Goal: Task Accomplishment & Management: Use online tool/utility

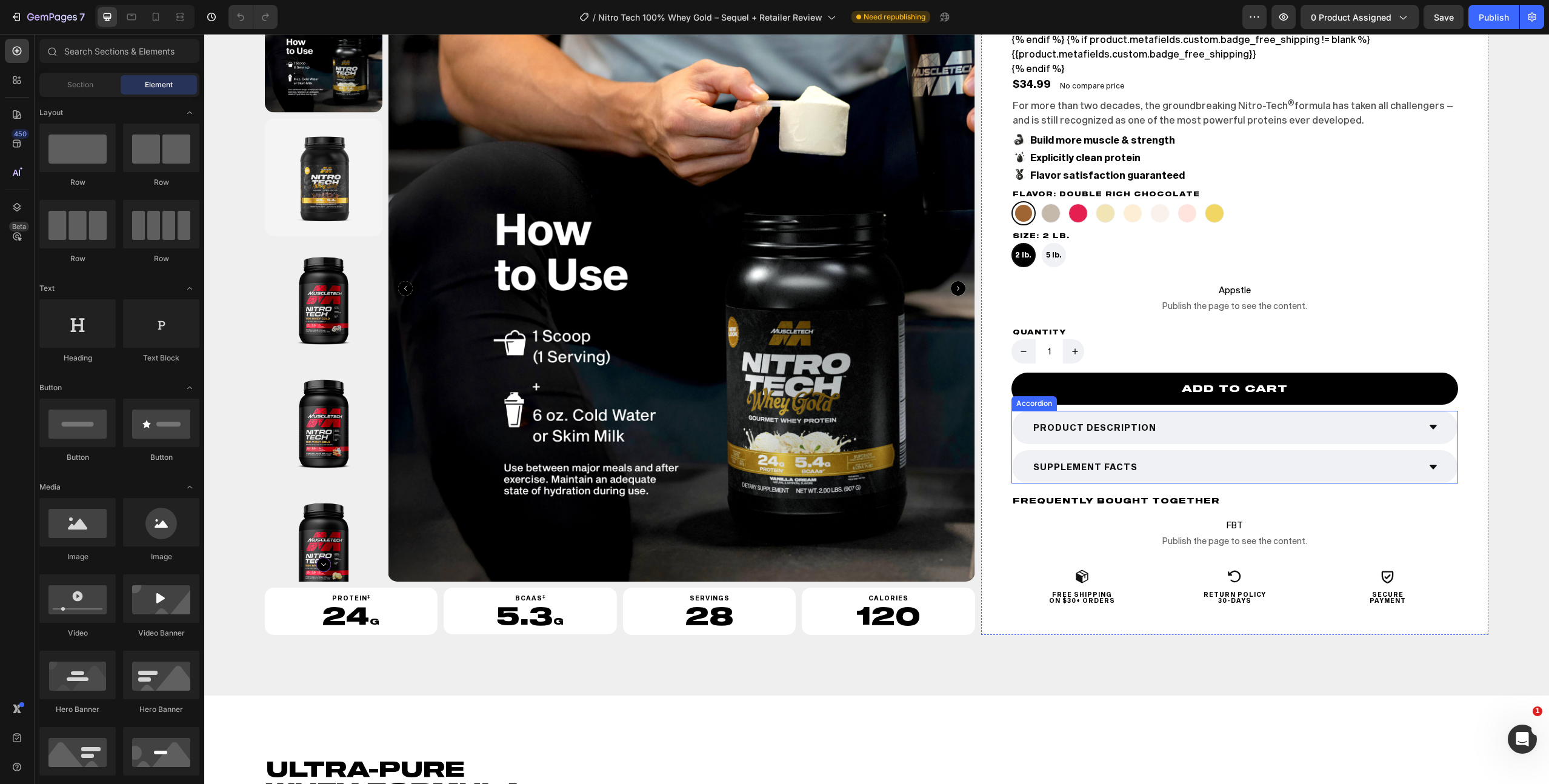
click at [1205, 432] on div "Product Description" at bounding box center [1225, 427] width 387 height 19
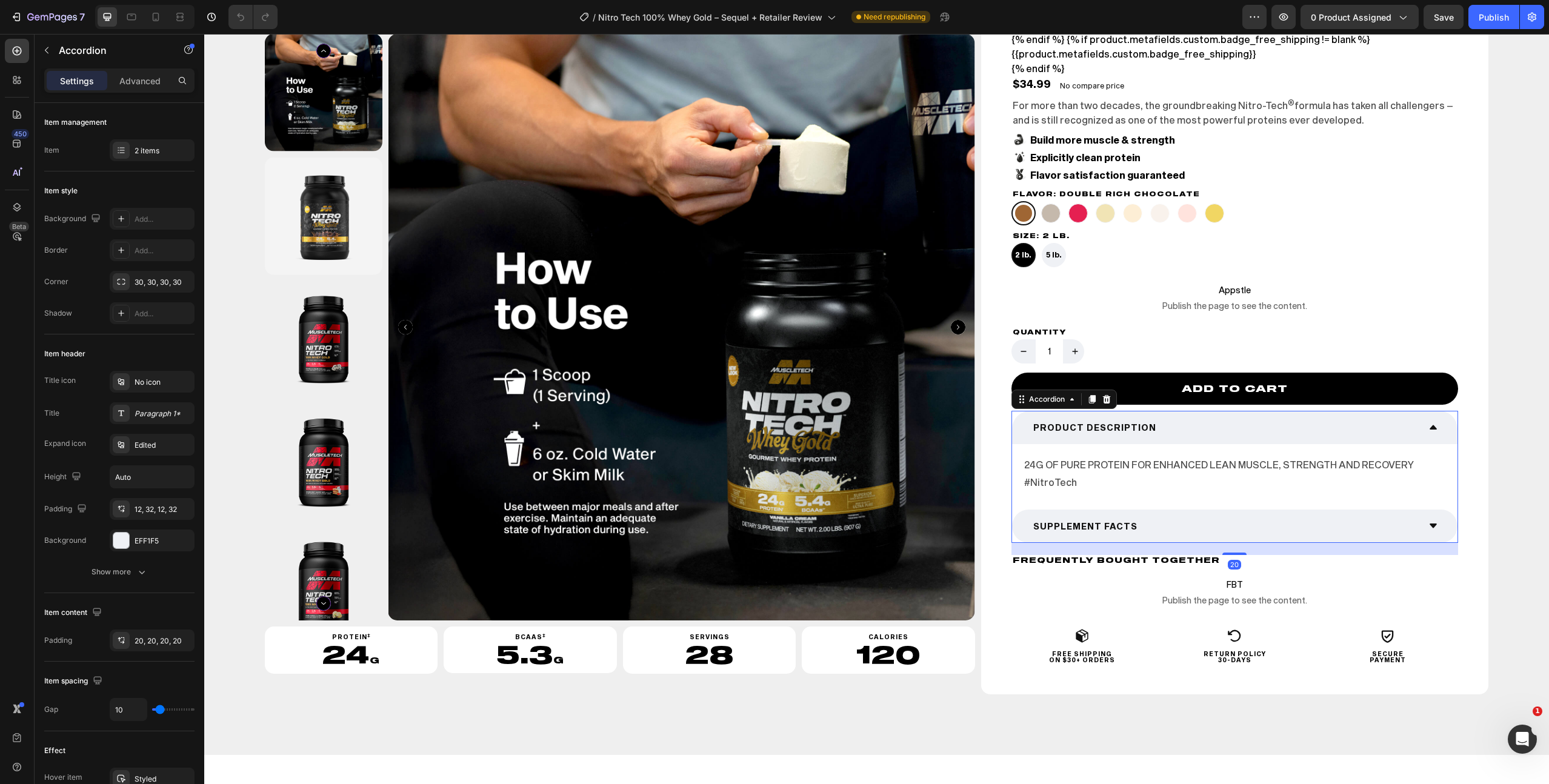
click at [1187, 519] on div "SUPPLEMENT FACTS" at bounding box center [1225, 526] width 387 height 19
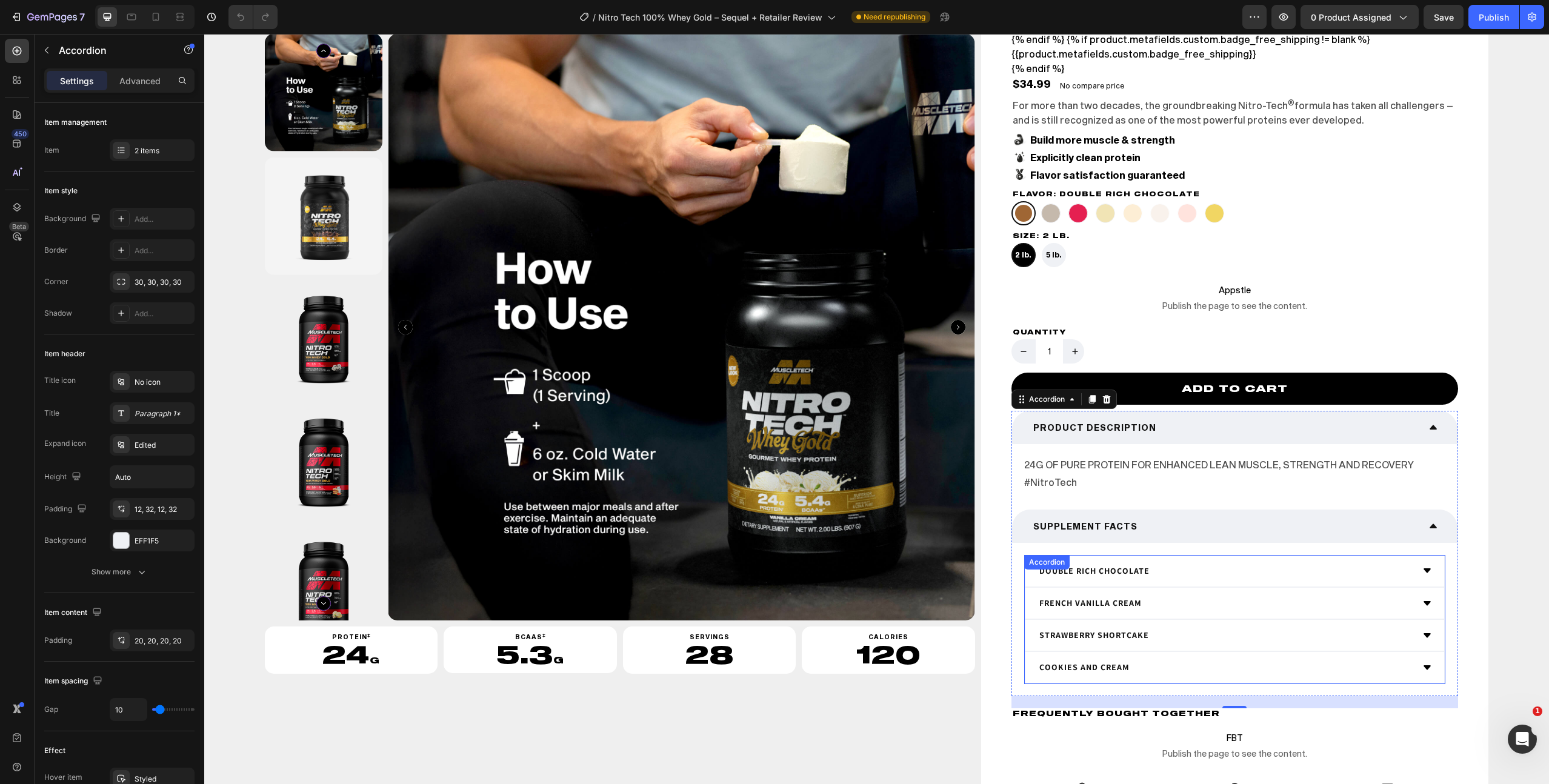
click at [1208, 568] on div "Double Rich Chocolate" at bounding box center [1225, 571] width 375 height 19
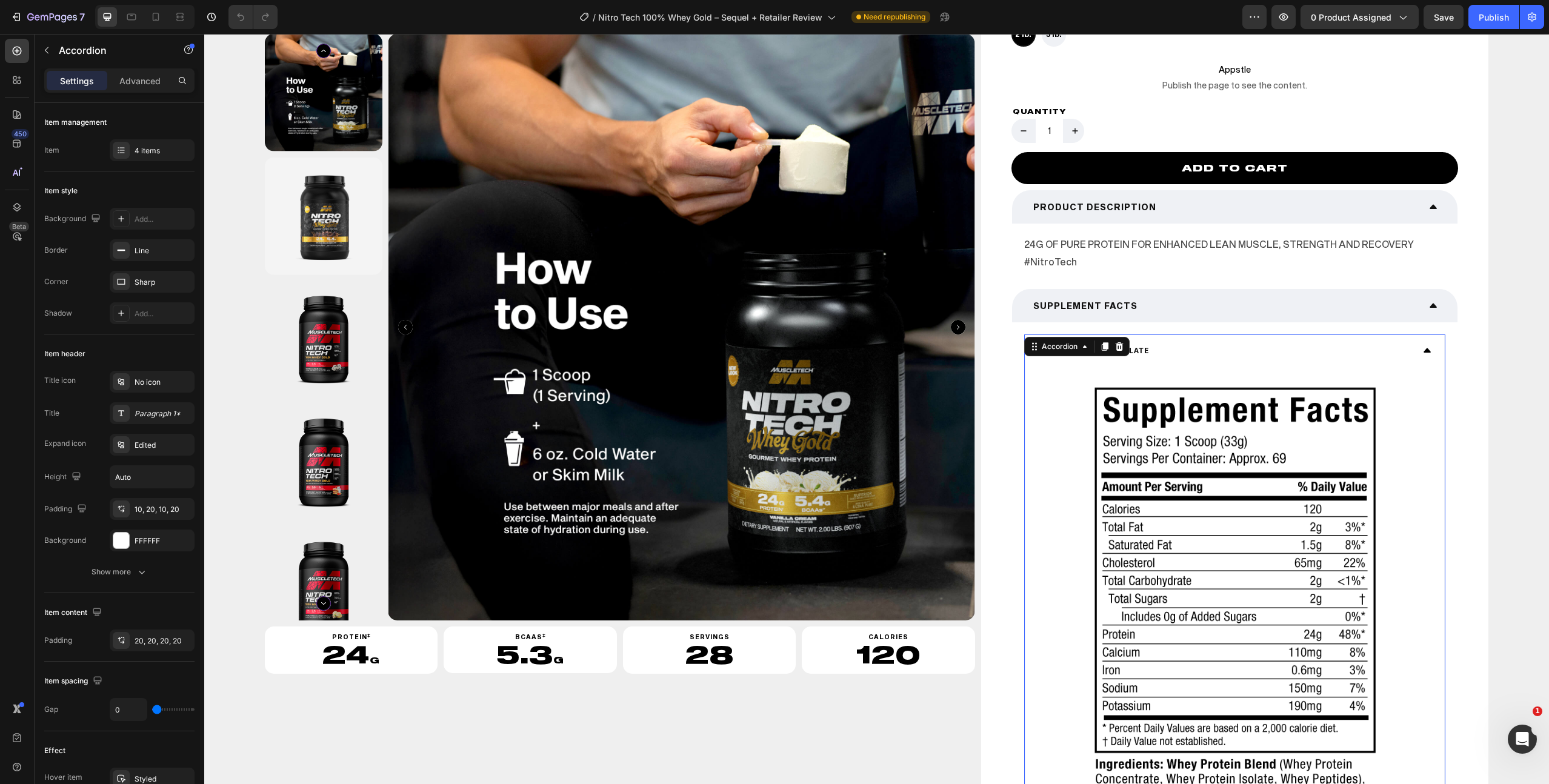
scroll to position [538, 0]
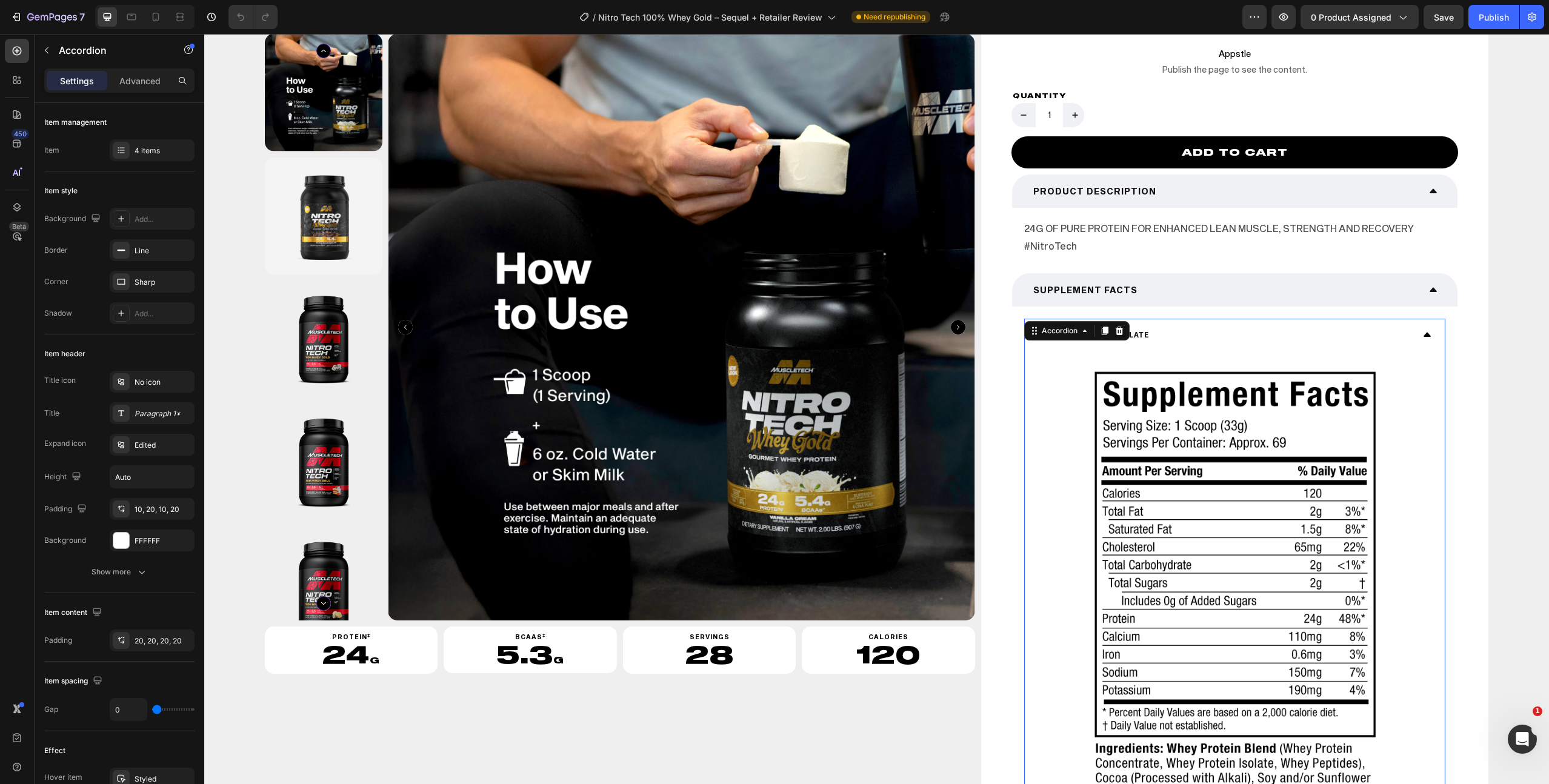
click at [1285, 331] on div "Double Rich Chocolate" at bounding box center [1225, 334] width 375 height 19
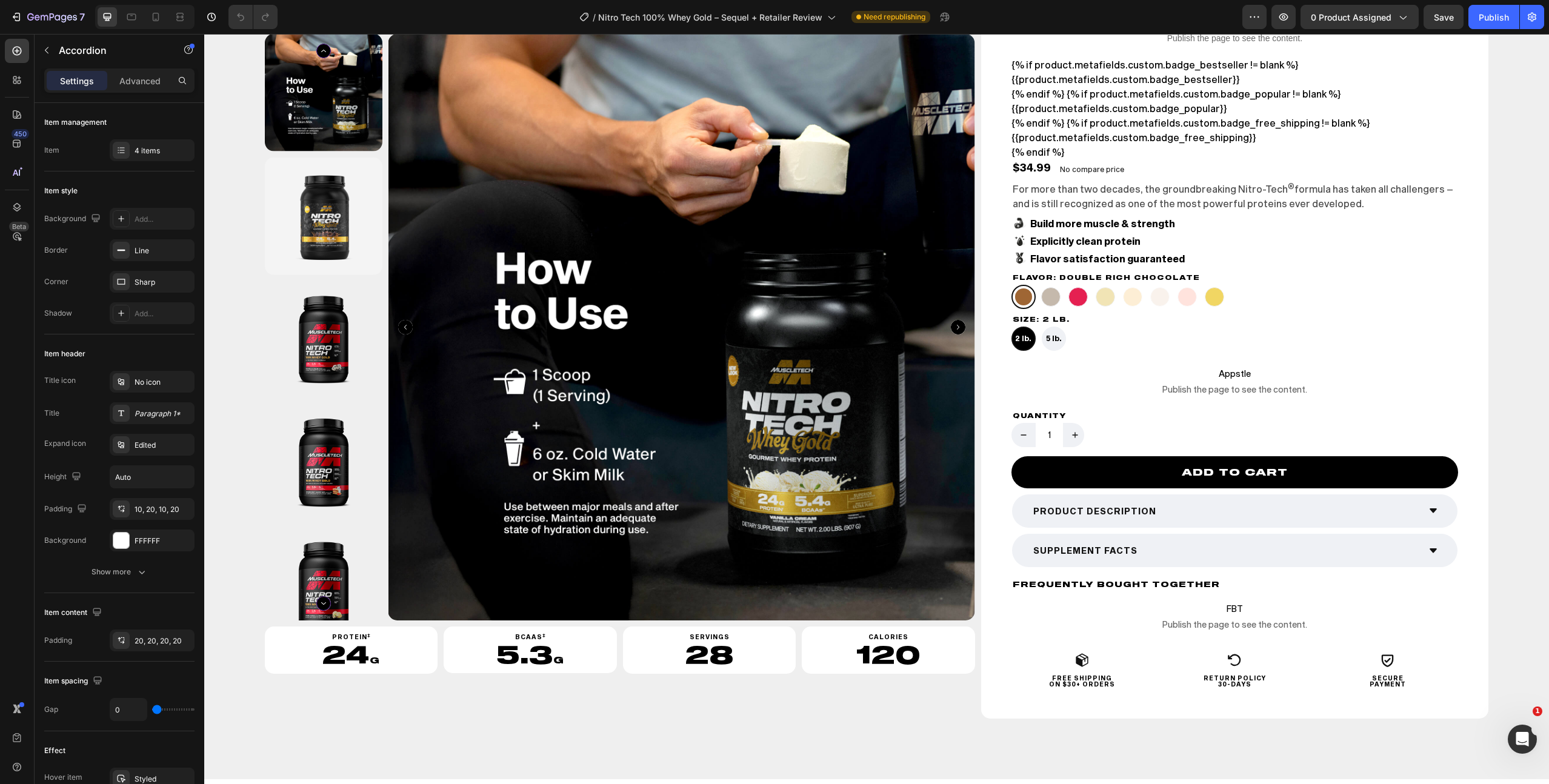
scroll to position [127, 0]
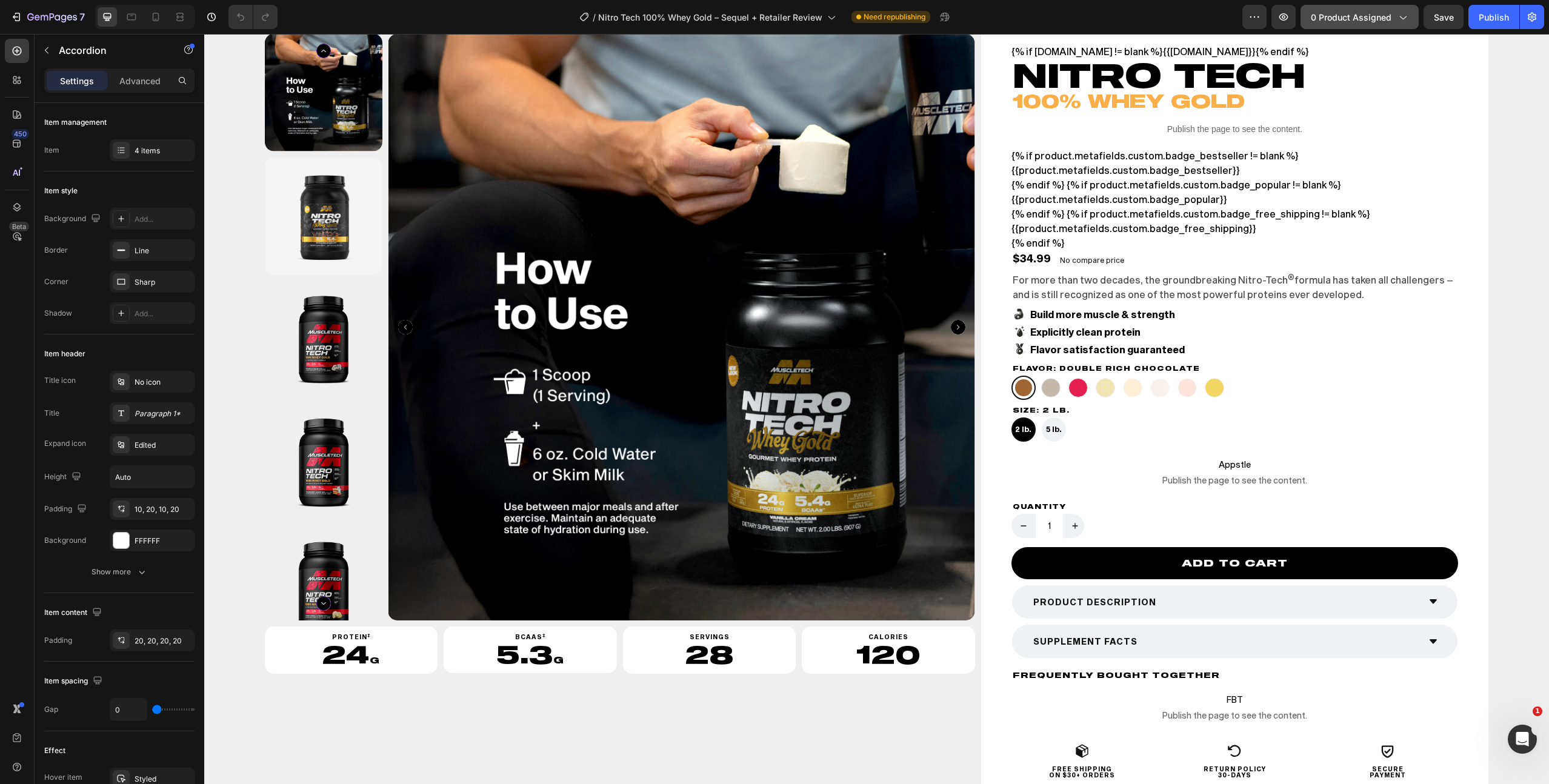
click at [1366, 16] on span "0 product assigned" at bounding box center [1351, 17] width 81 height 13
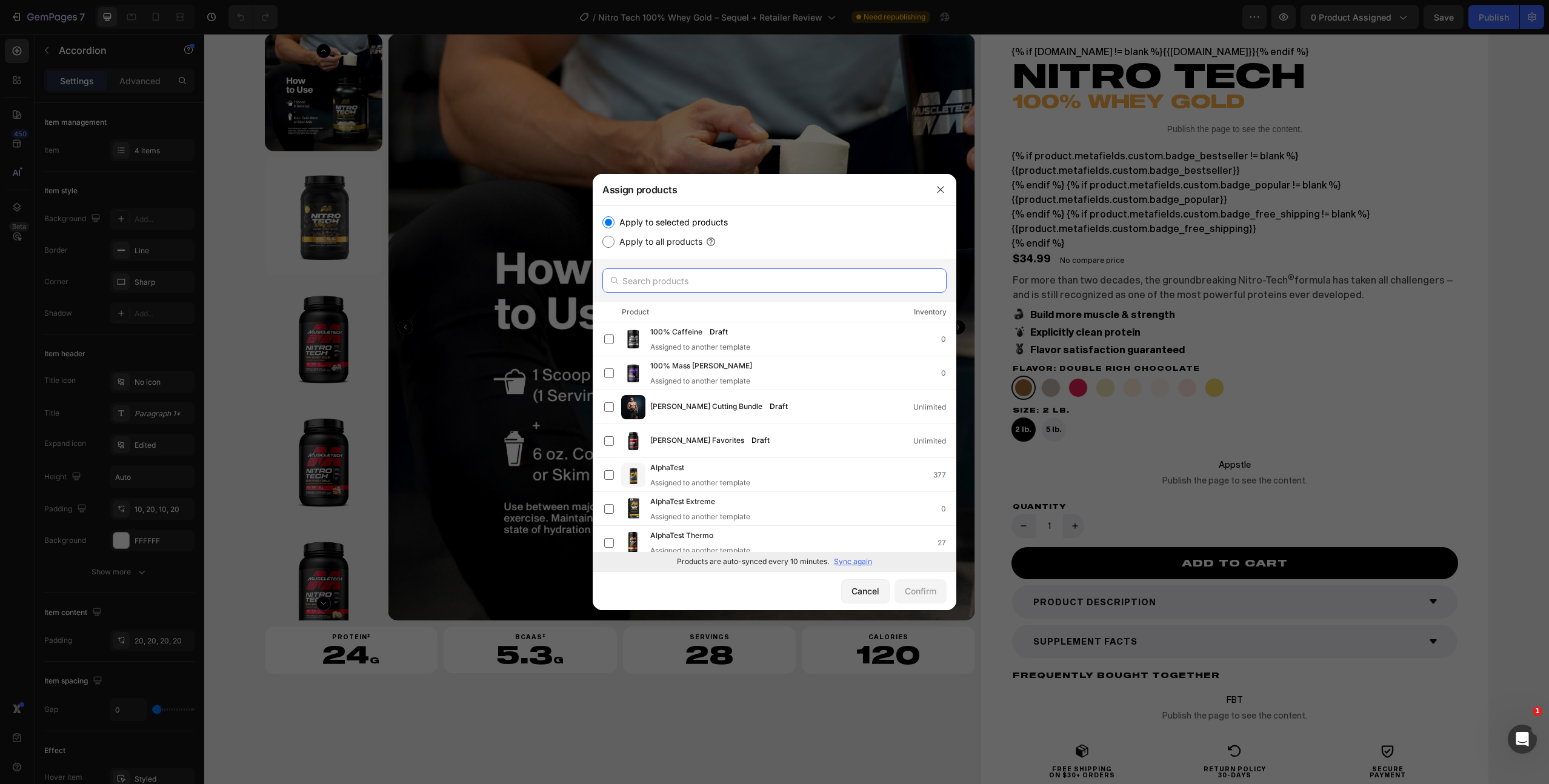
click at [675, 281] on input "text" at bounding box center [774, 281] width 344 height 24
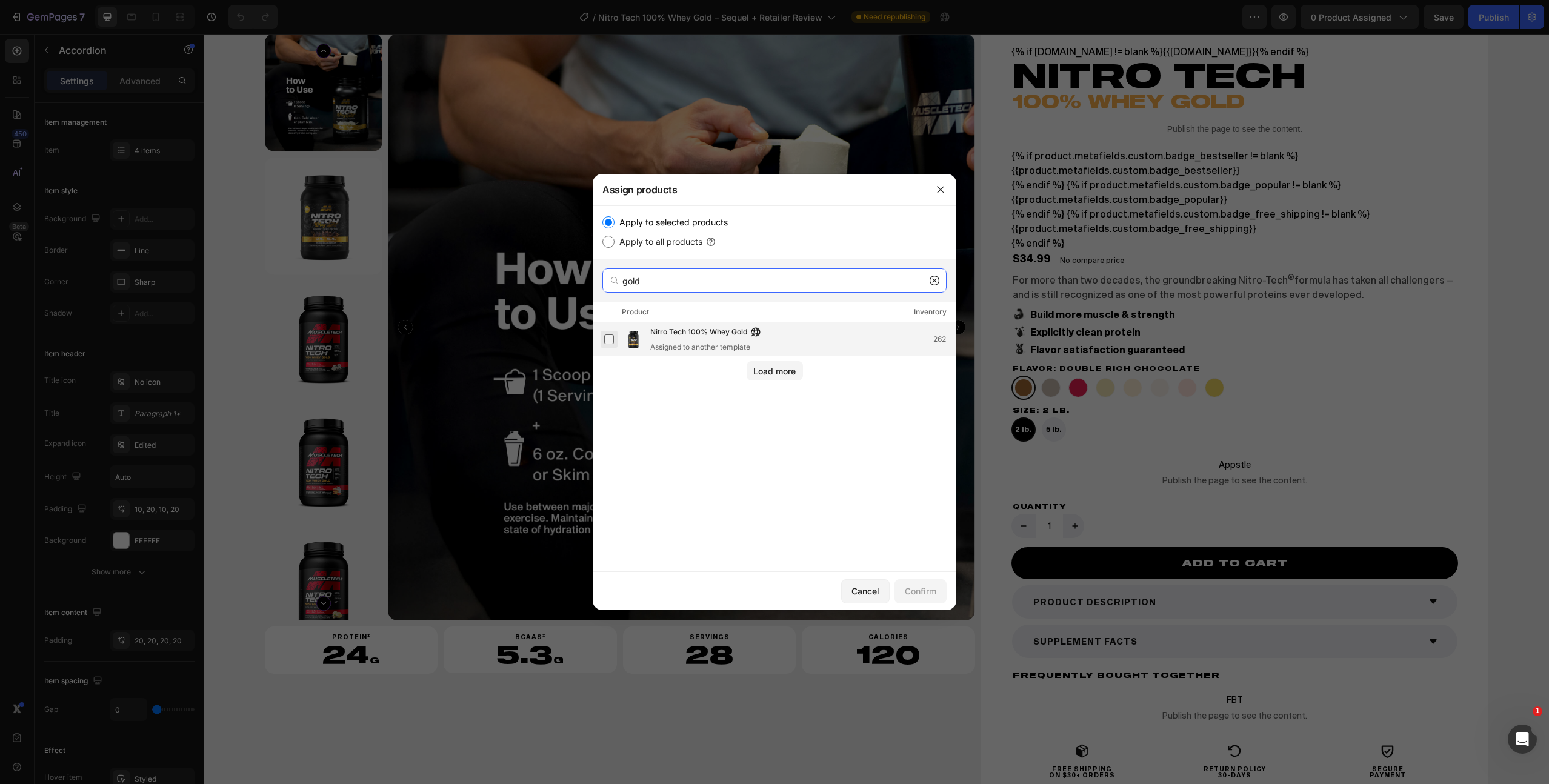
type input "gold"
click at [609, 337] on label at bounding box center [609, 339] width 10 height 10
click at [927, 589] on div "Confirm" at bounding box center [920, 591] width 32 height 13
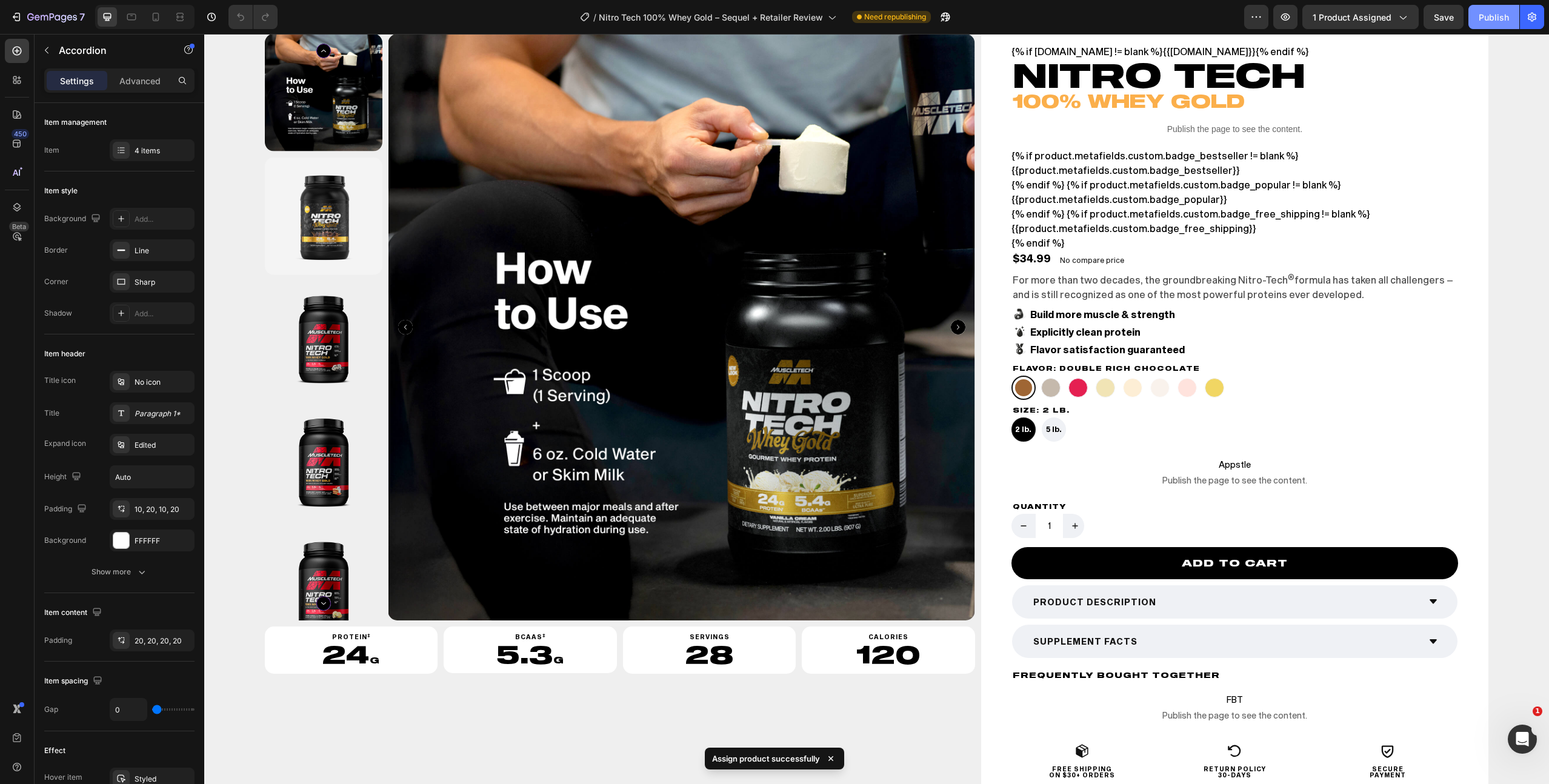
click at [1496, 16] on div "Publish" at bounding box center [1494, 17] width 30 height 13
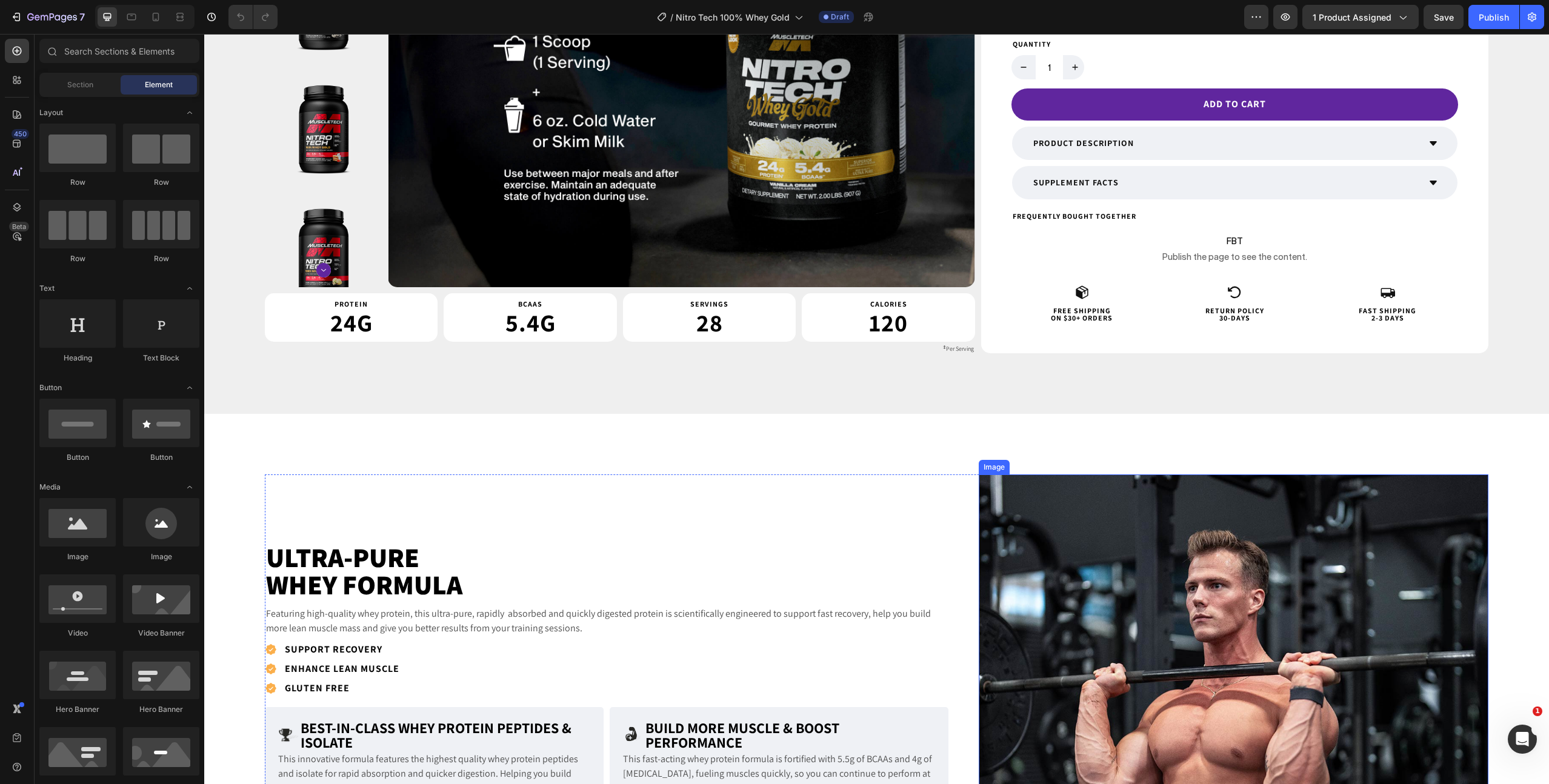
scroll to position [382, 0]
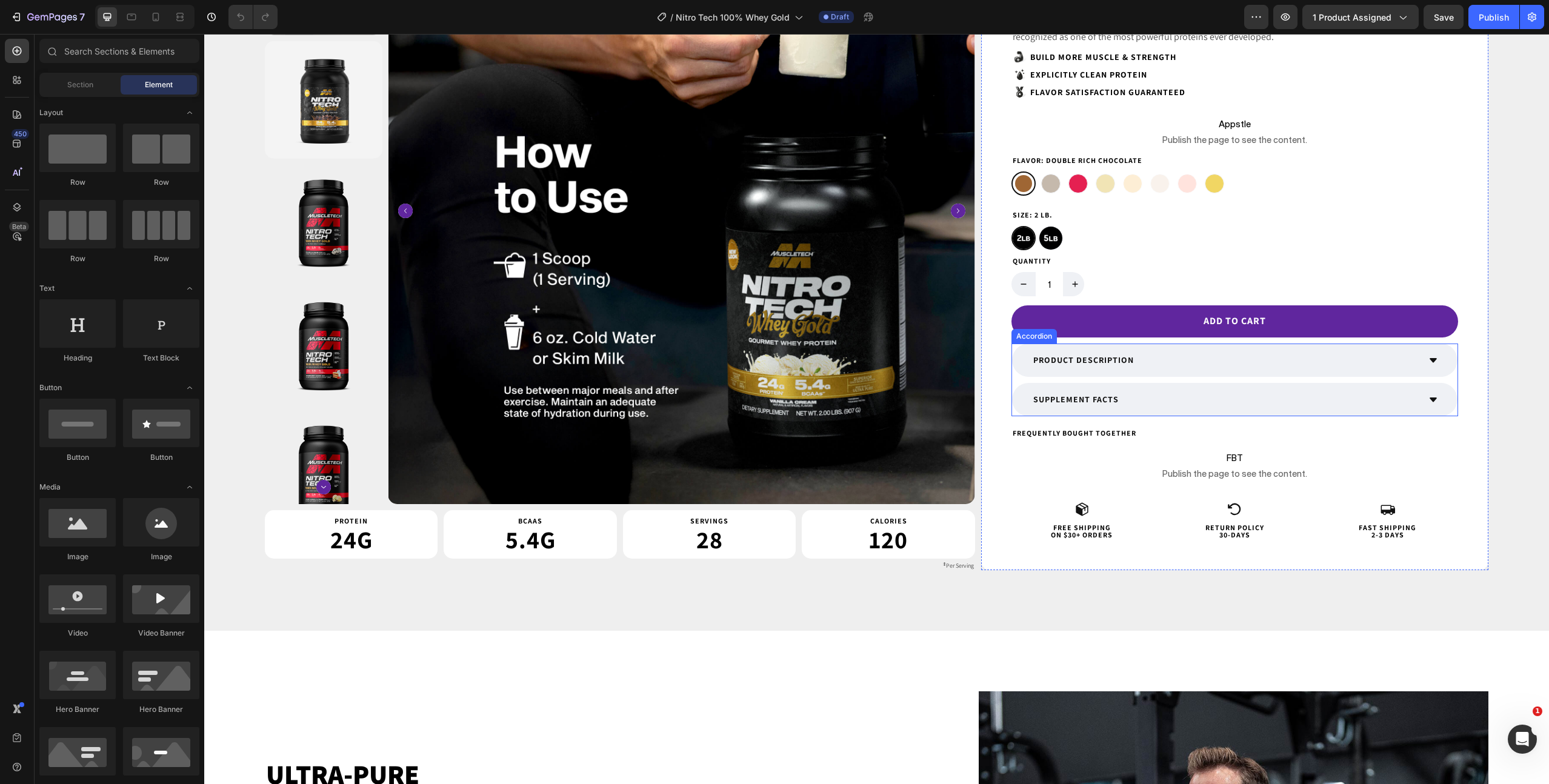
click at [1210, 398] on div "SUPPLEMENT FACTS" at bounding box center [1225, 400] width 387 height 19
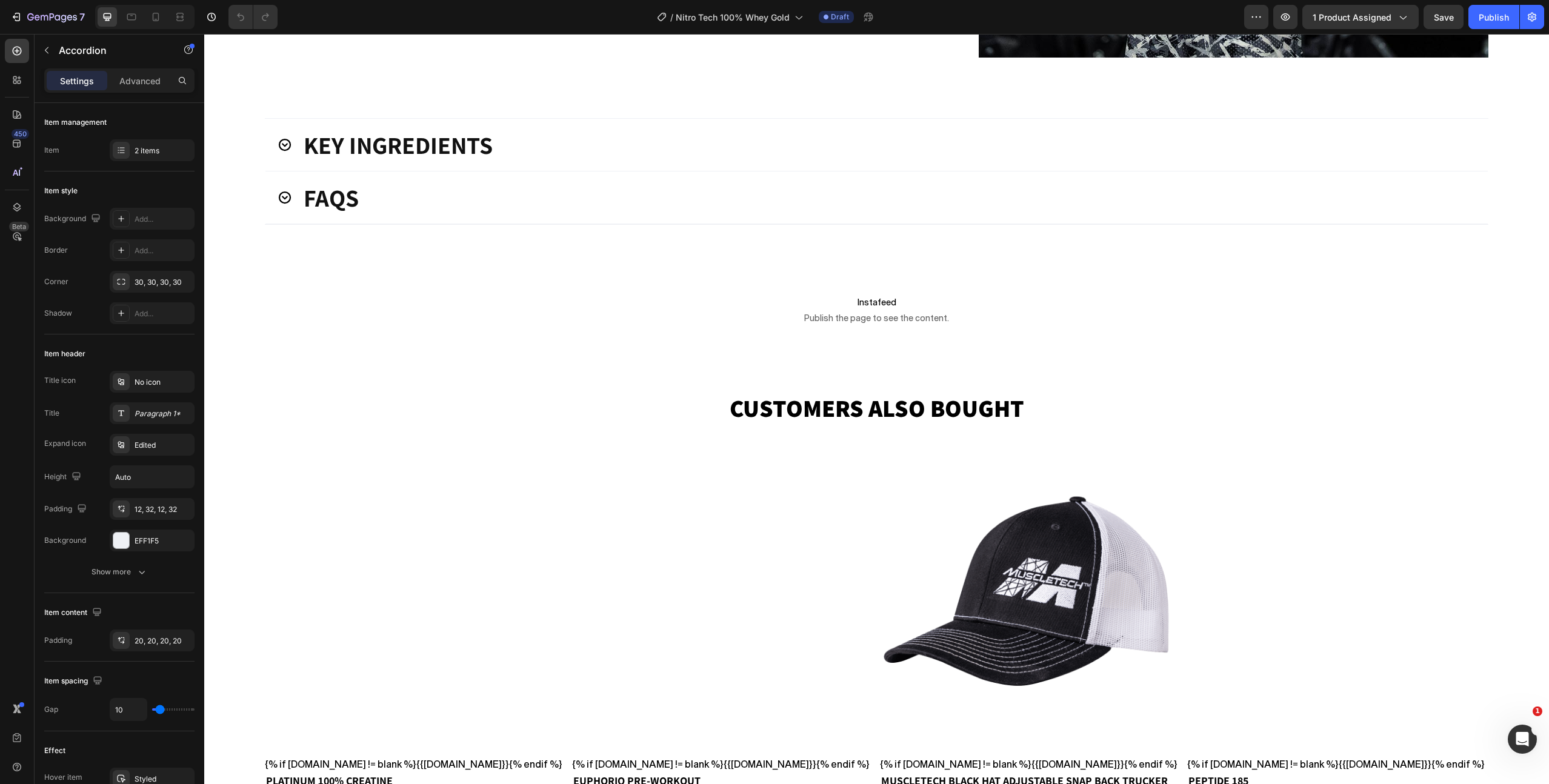
scroll to position [1917, 0]
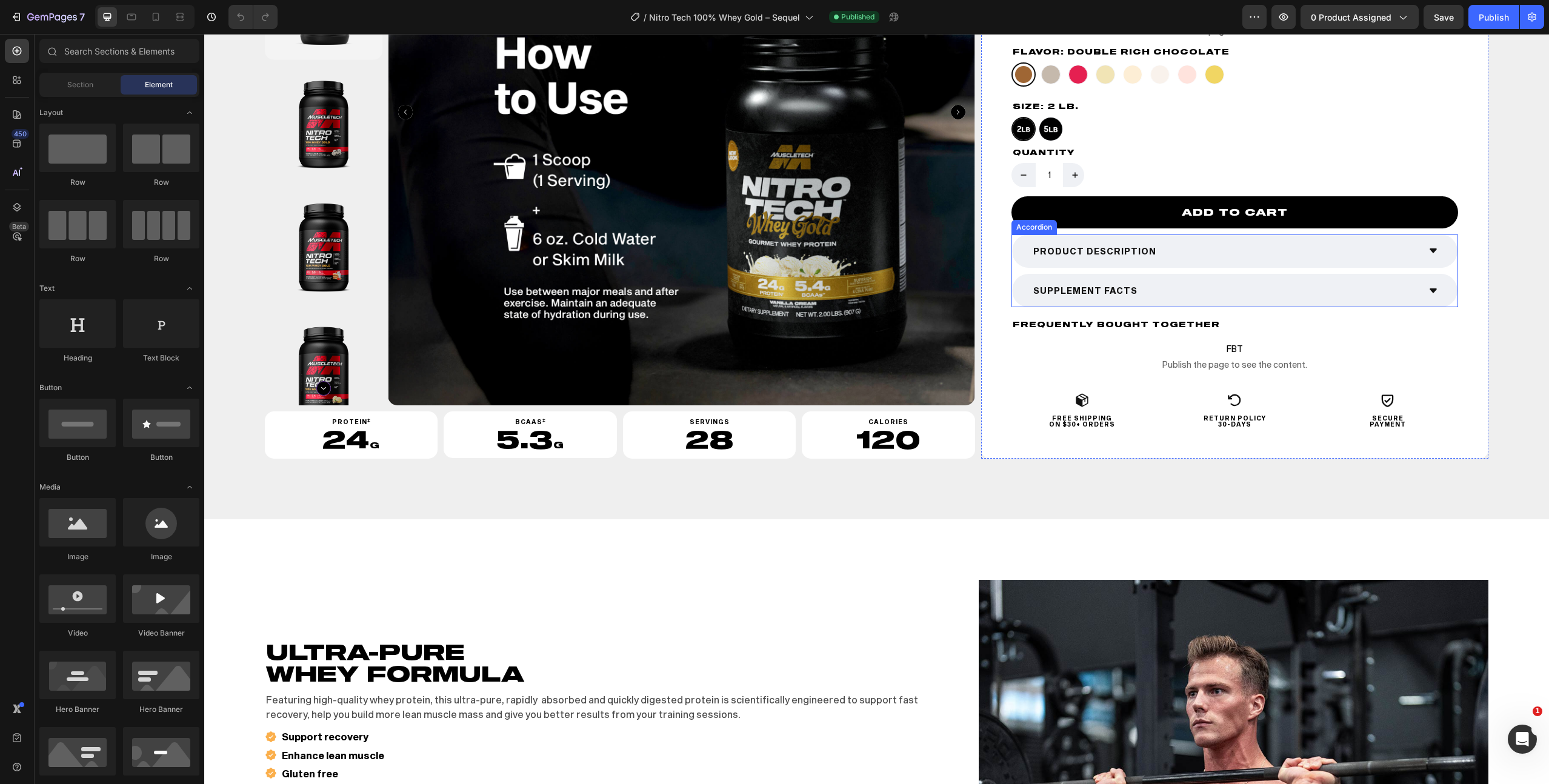
scroll to position [586, 0]
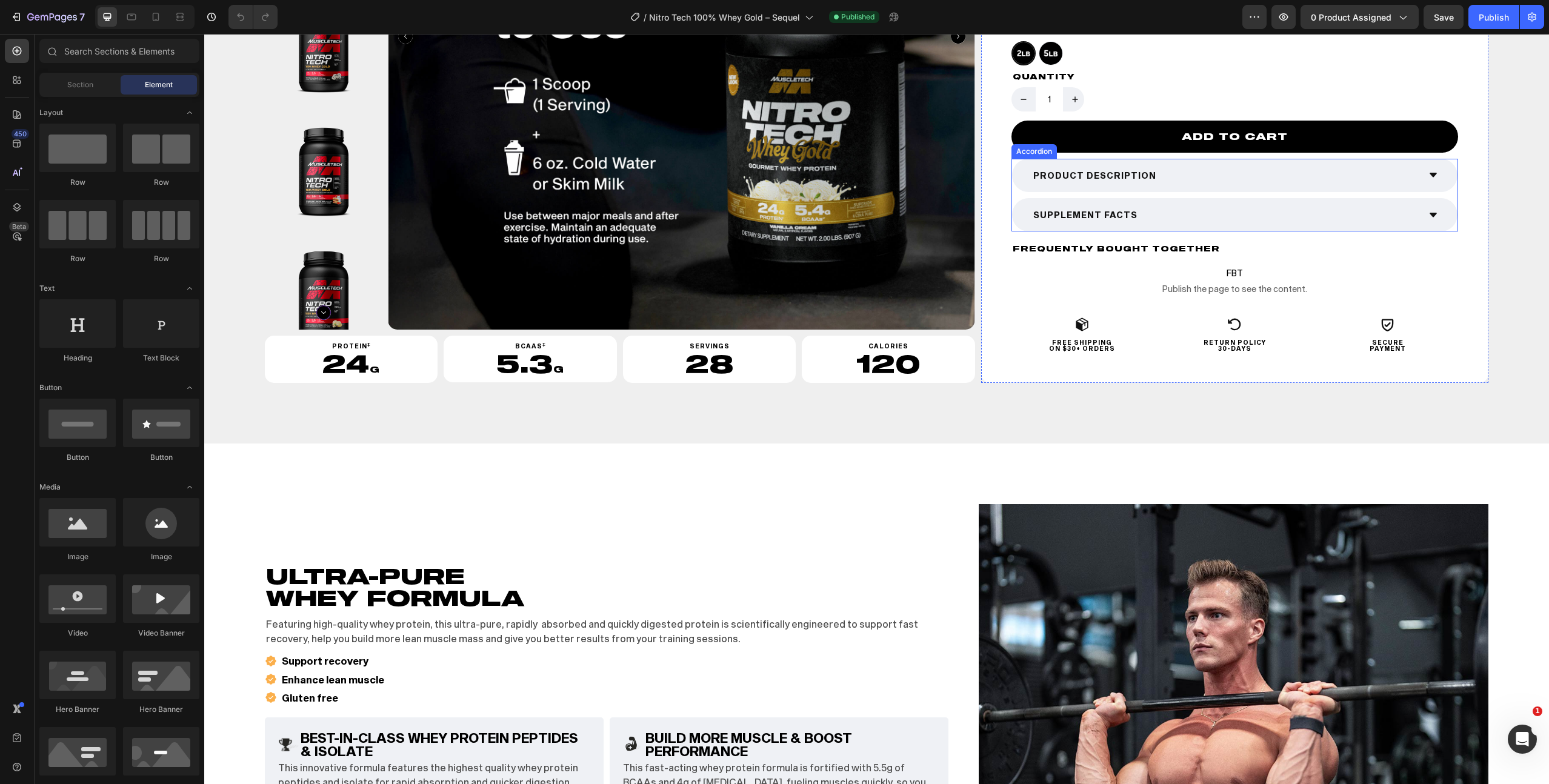
click at [1197, 213] on div "SUPPLEMENT FACTS" at bounding box center [1225, 215] width 387 height 19
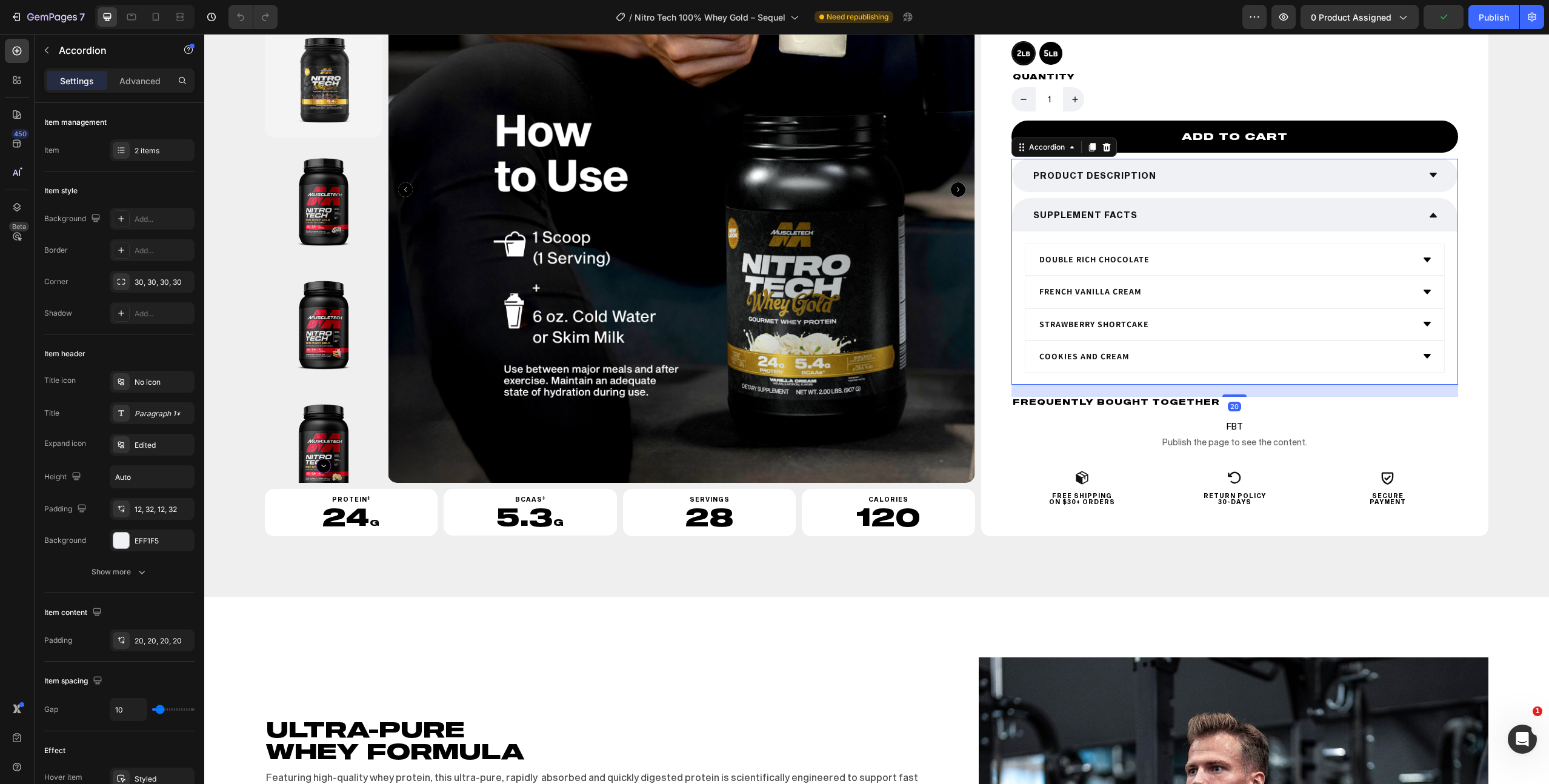
click at [1197, 213] on div "SUPPLEMENT FACTS" at bounding box center [1225, 215] width 387 height 19
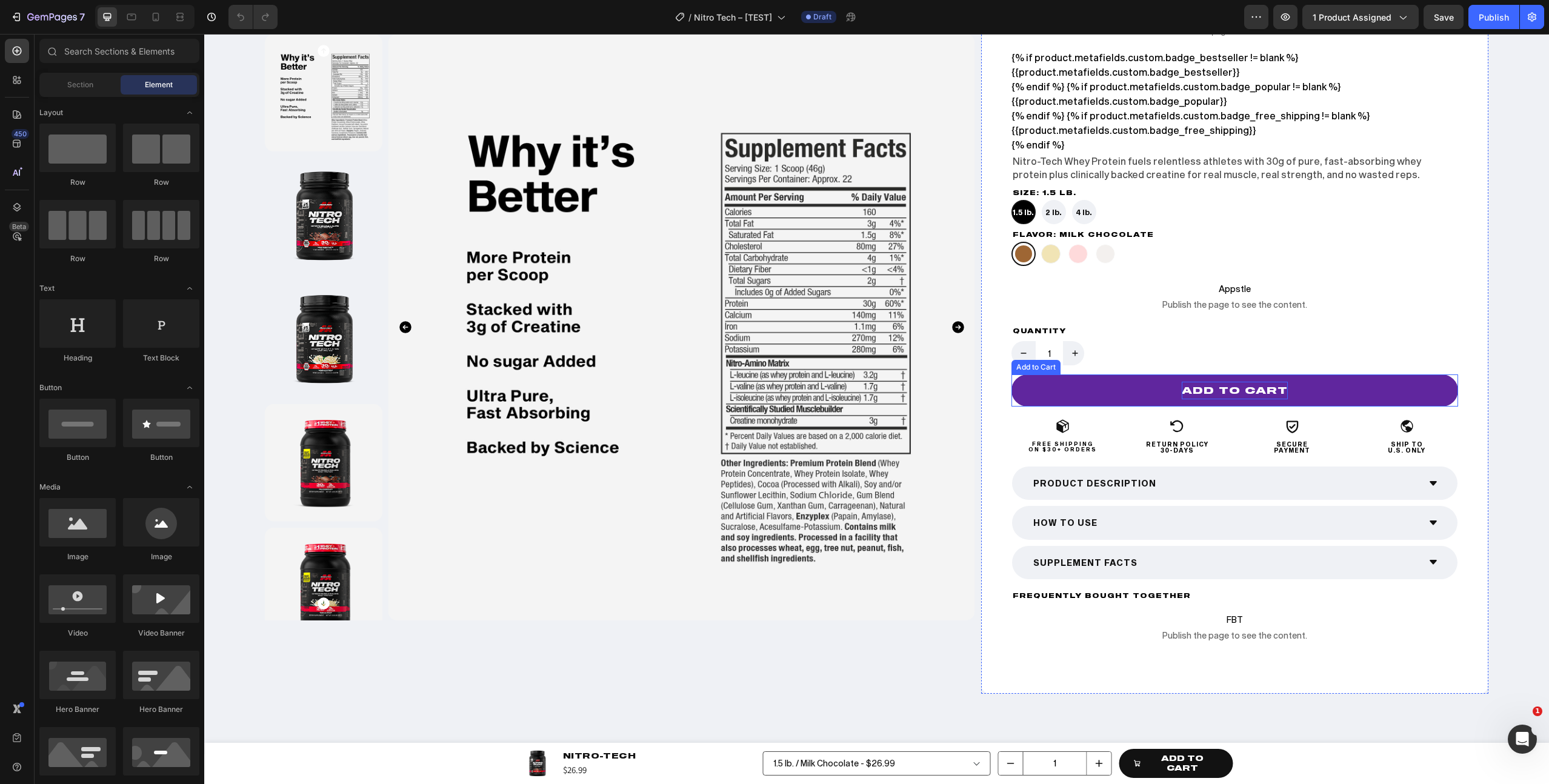
scroll to position [432, 0]
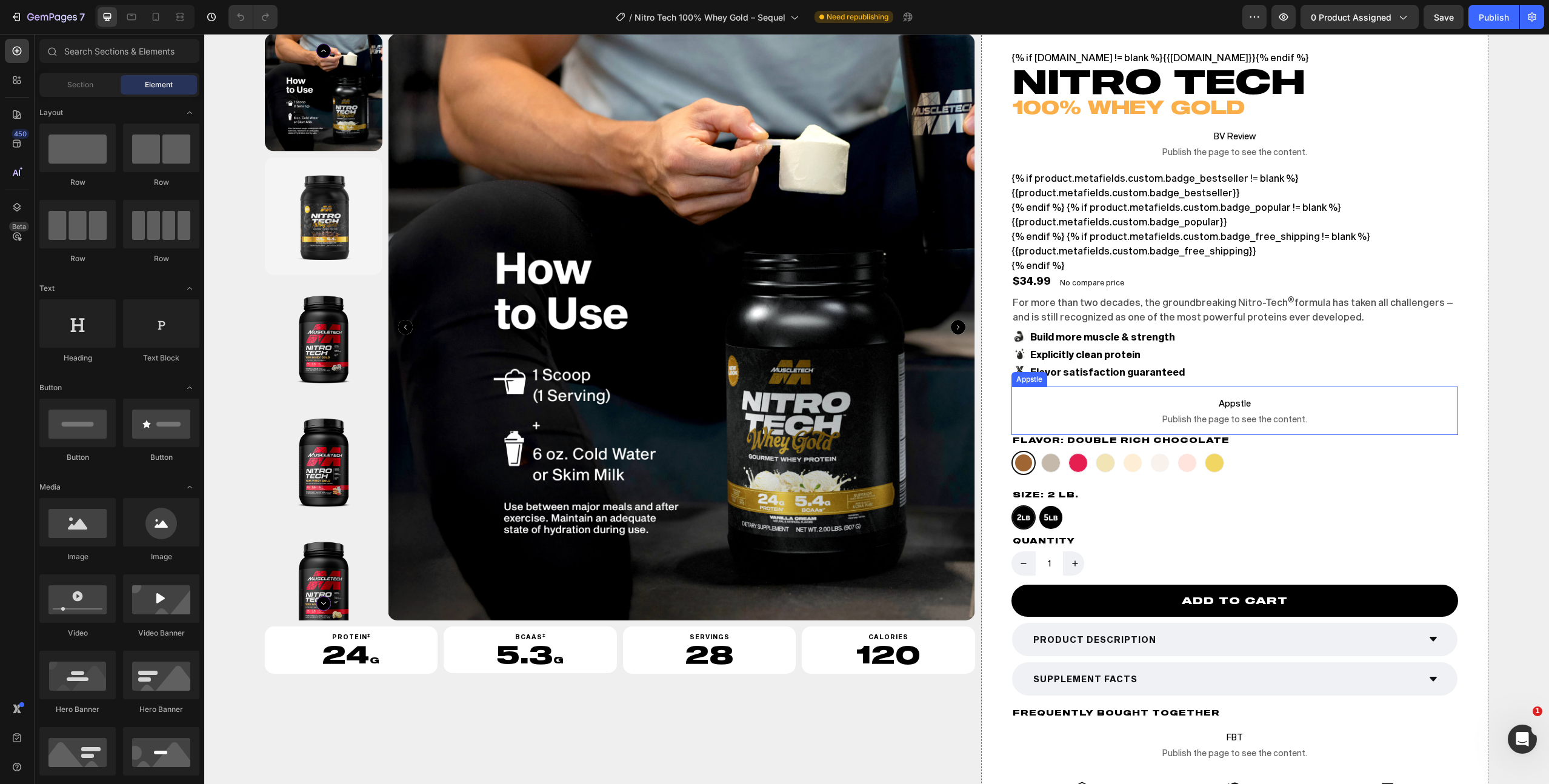
scroll to position [147, 0]
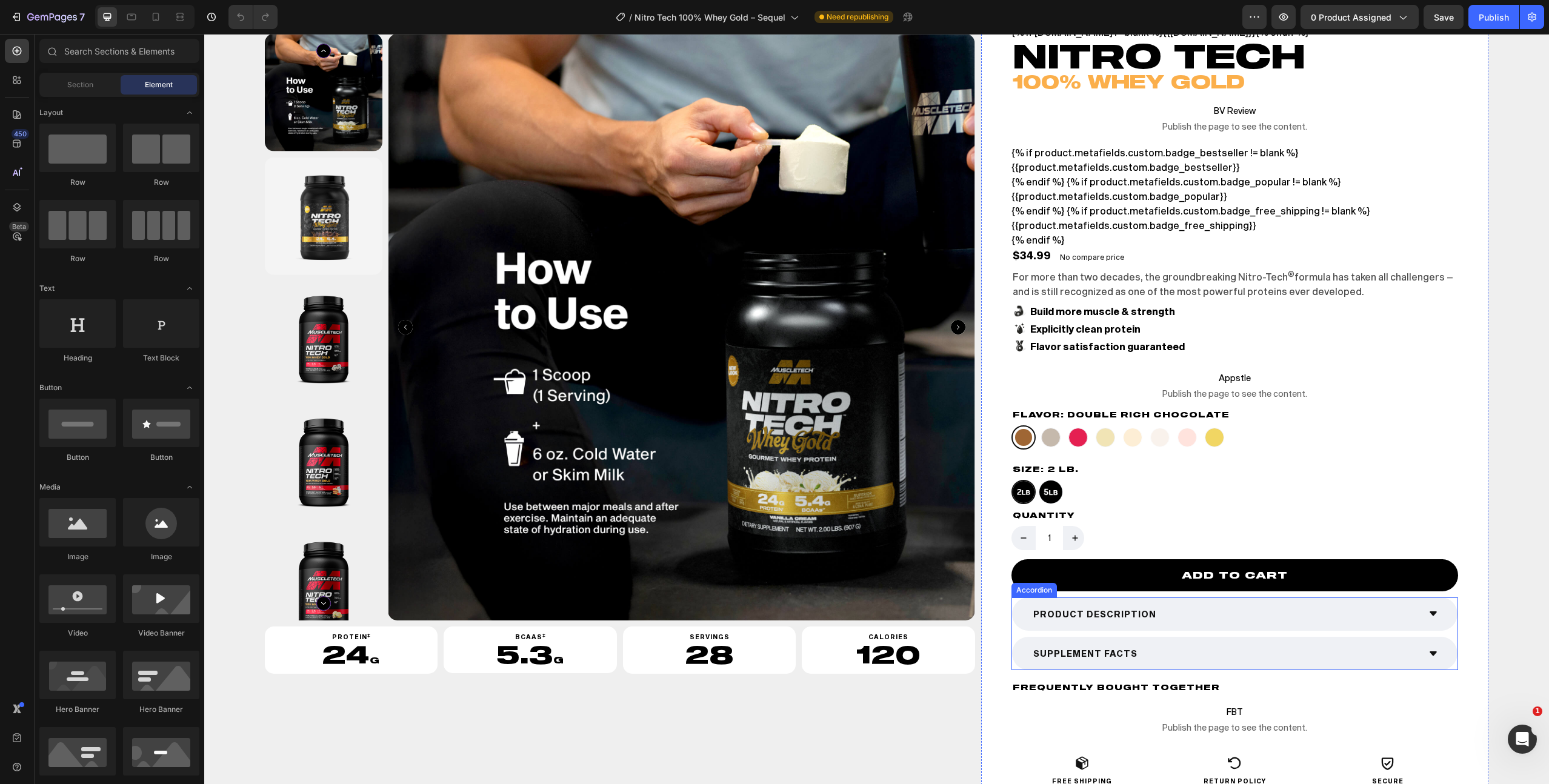
click at [1205, 652] on div "SUPPLEMENT FACTS" at bounding box center [1225, 654] width 387 height 19
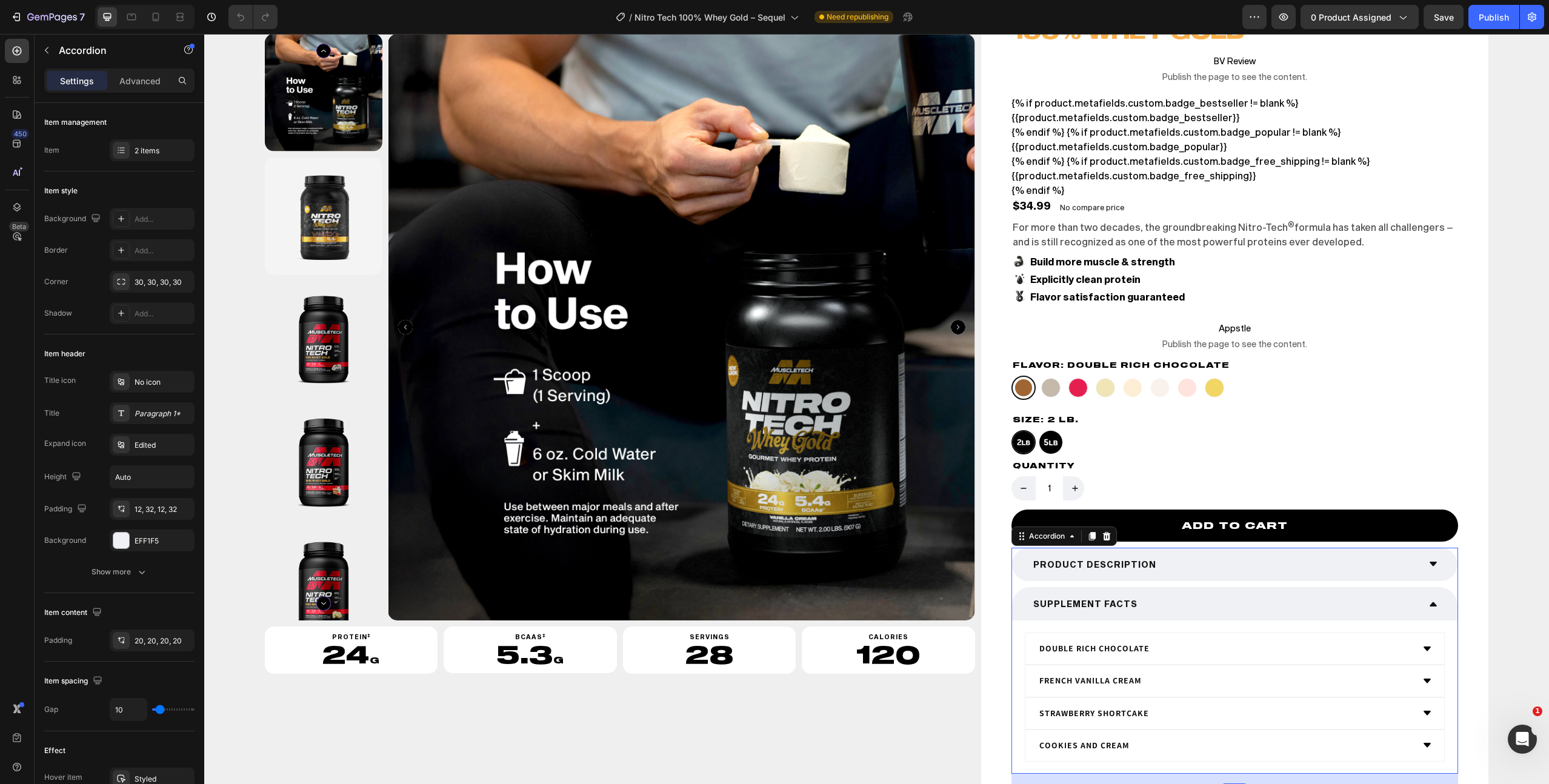
scroll to position [259, 0]
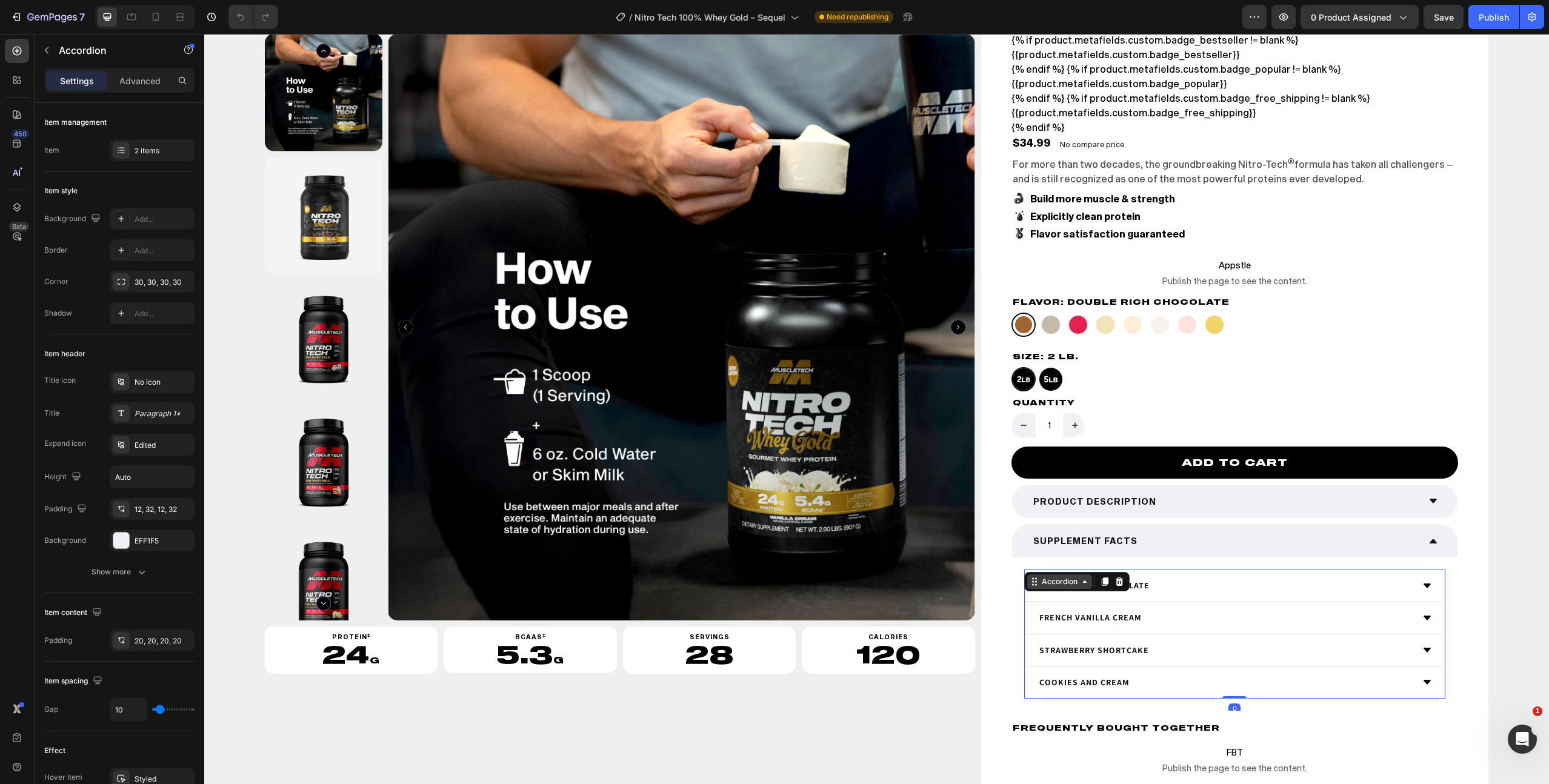
click at [1047, 575] on div "Accordion" at bounding box center [1059, 581] width 65 height 14
click at [1047, 581] on div "Accordion" at bounding box center [1059, 581] width 41 height 11
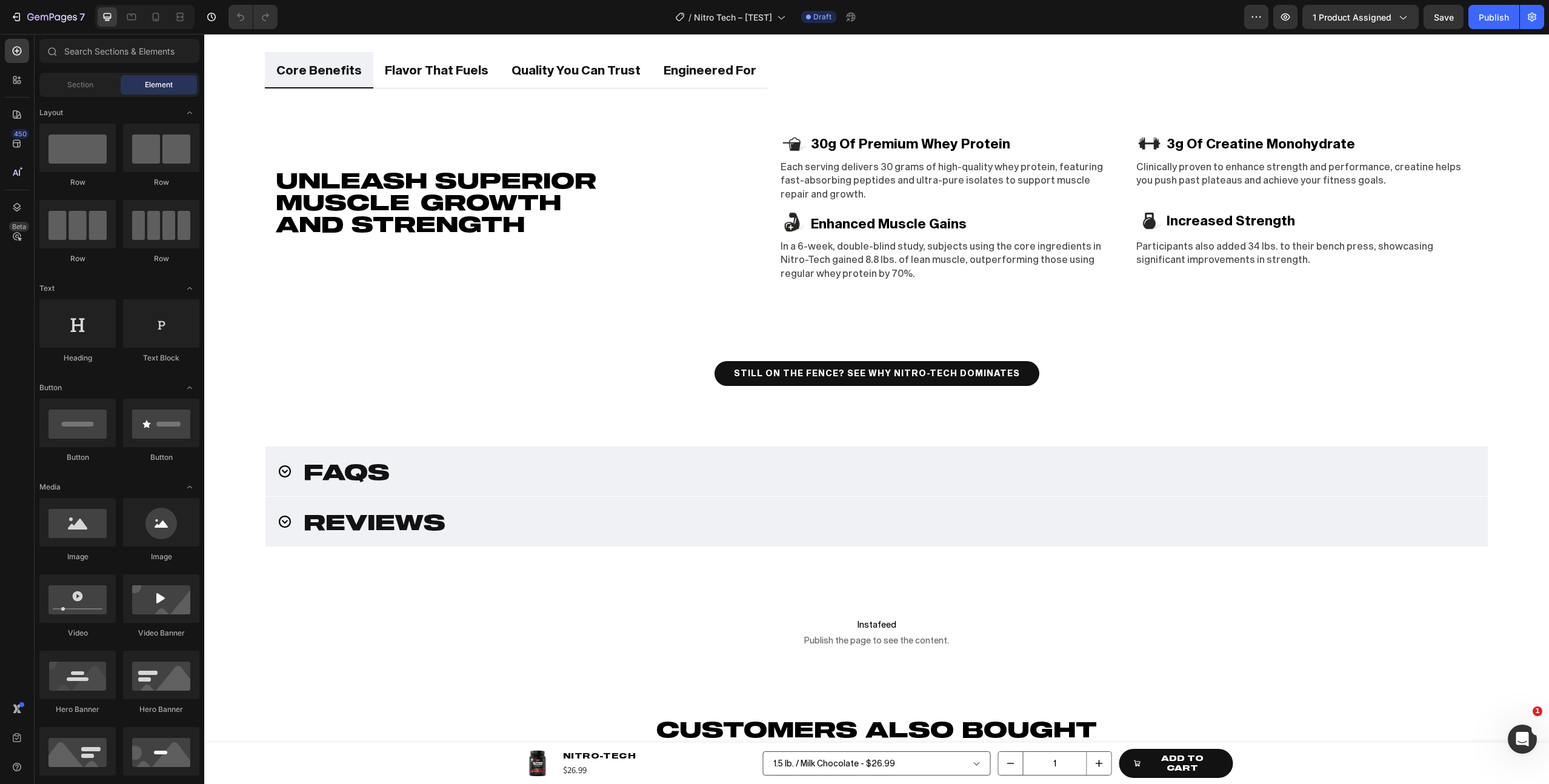
scroll to position [974, 0]
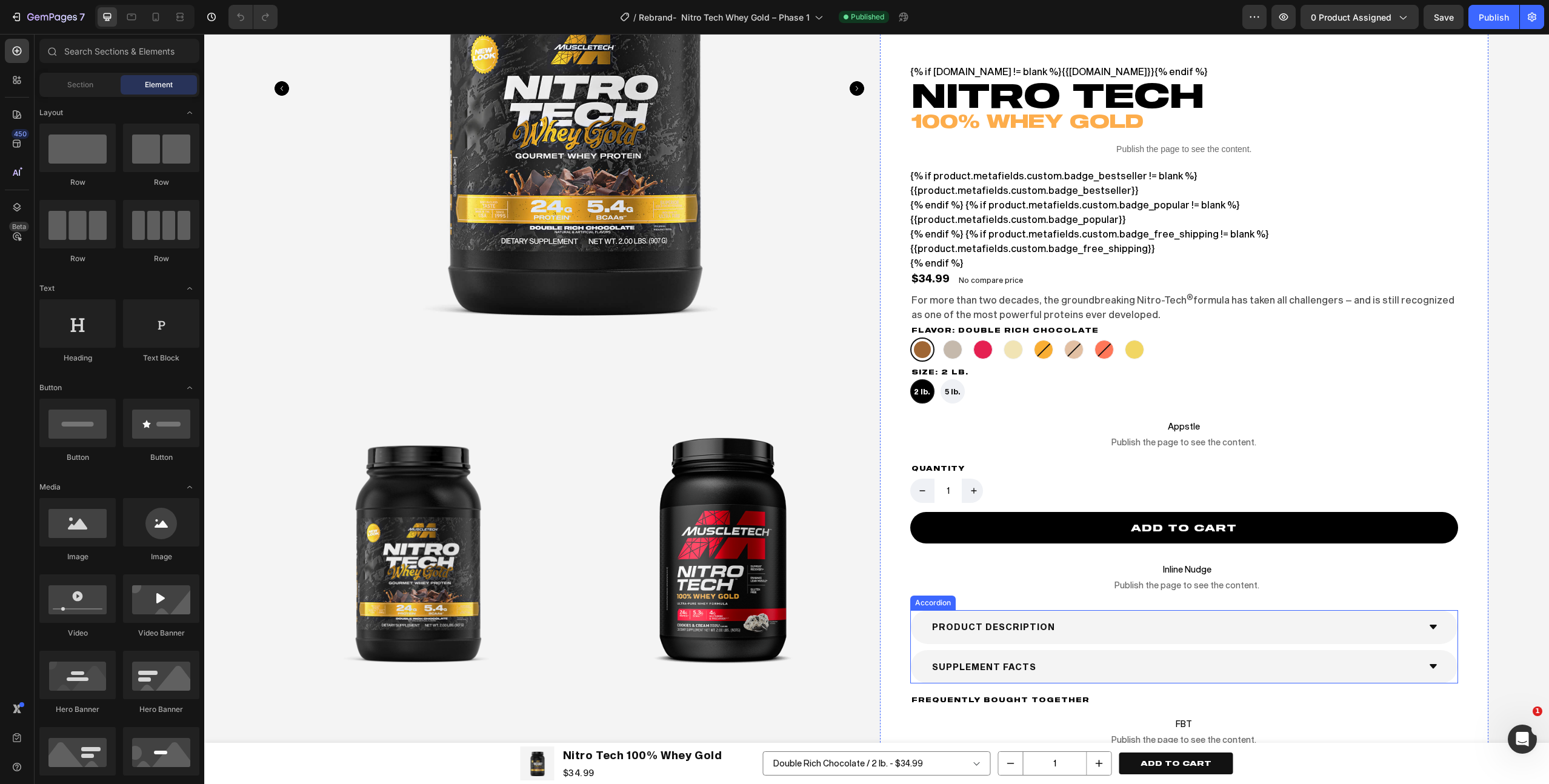
click at [1137, 668] on div "SUPPLEMENT FACTS" at bounding box center [1174, 667] width 489 height 19
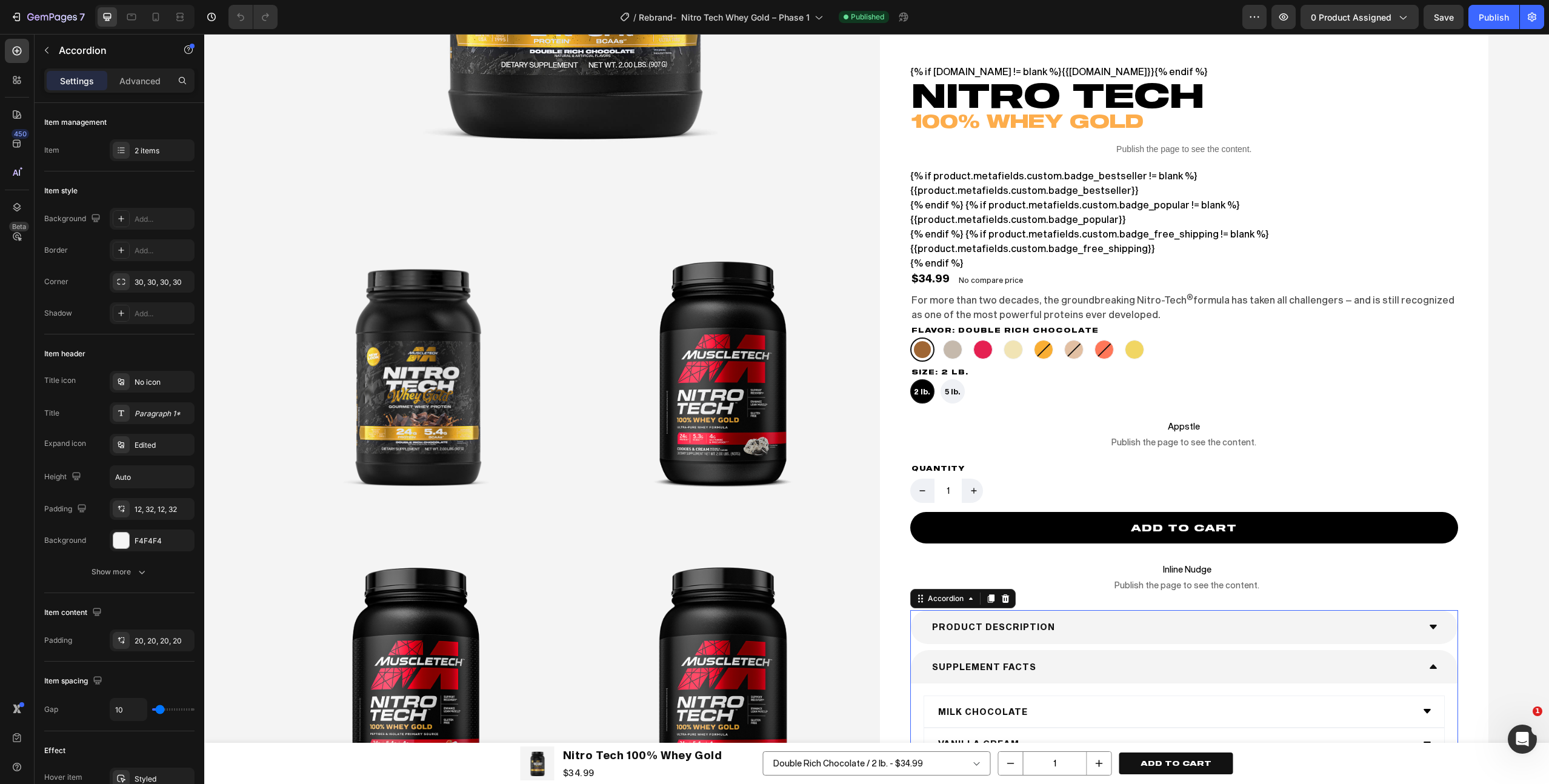
scroll to position [463, 0]
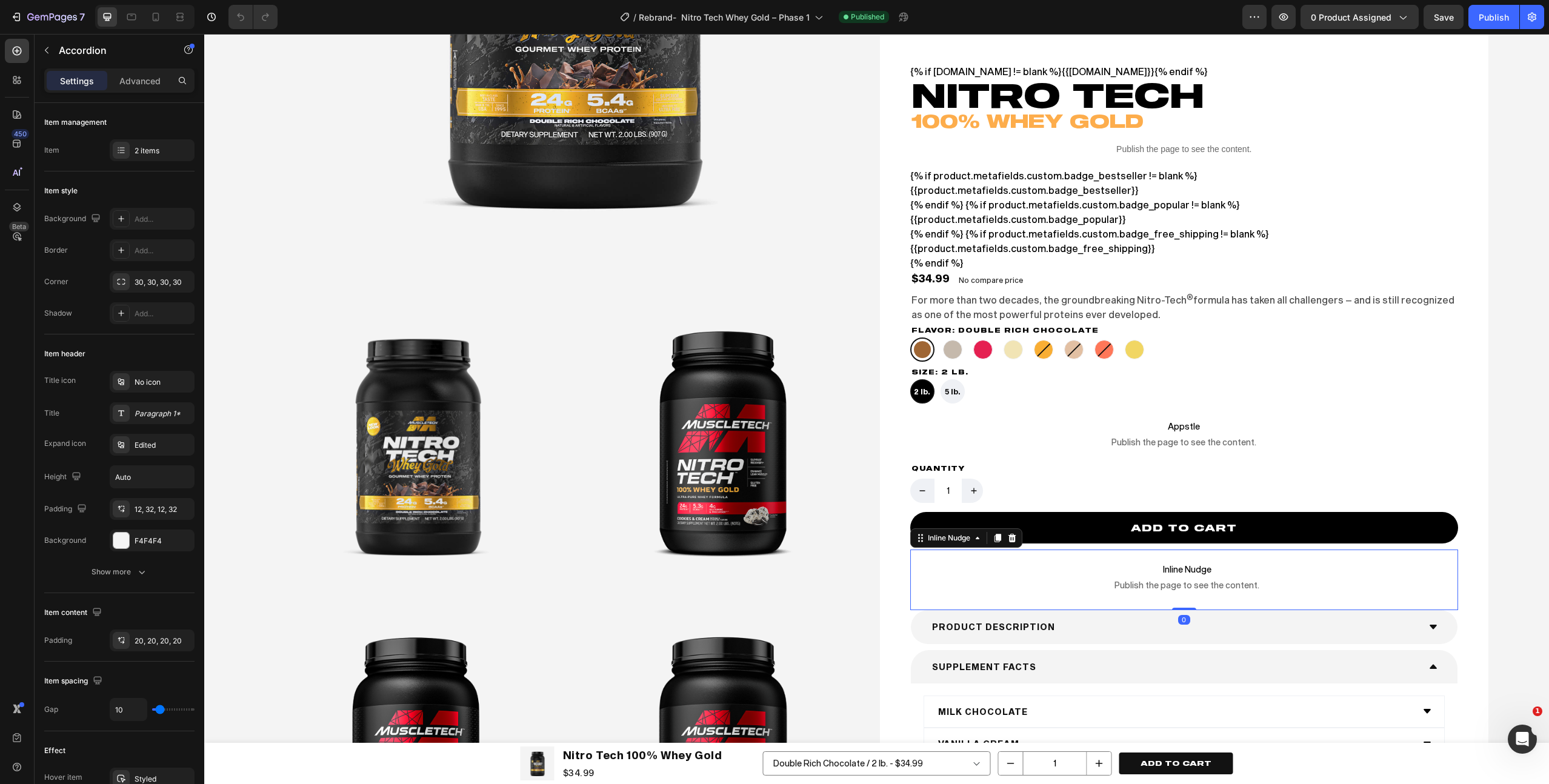
click at [1154, 570] on span "Inline Nudge" at bounding box center [1187, 569] width 542 height 14
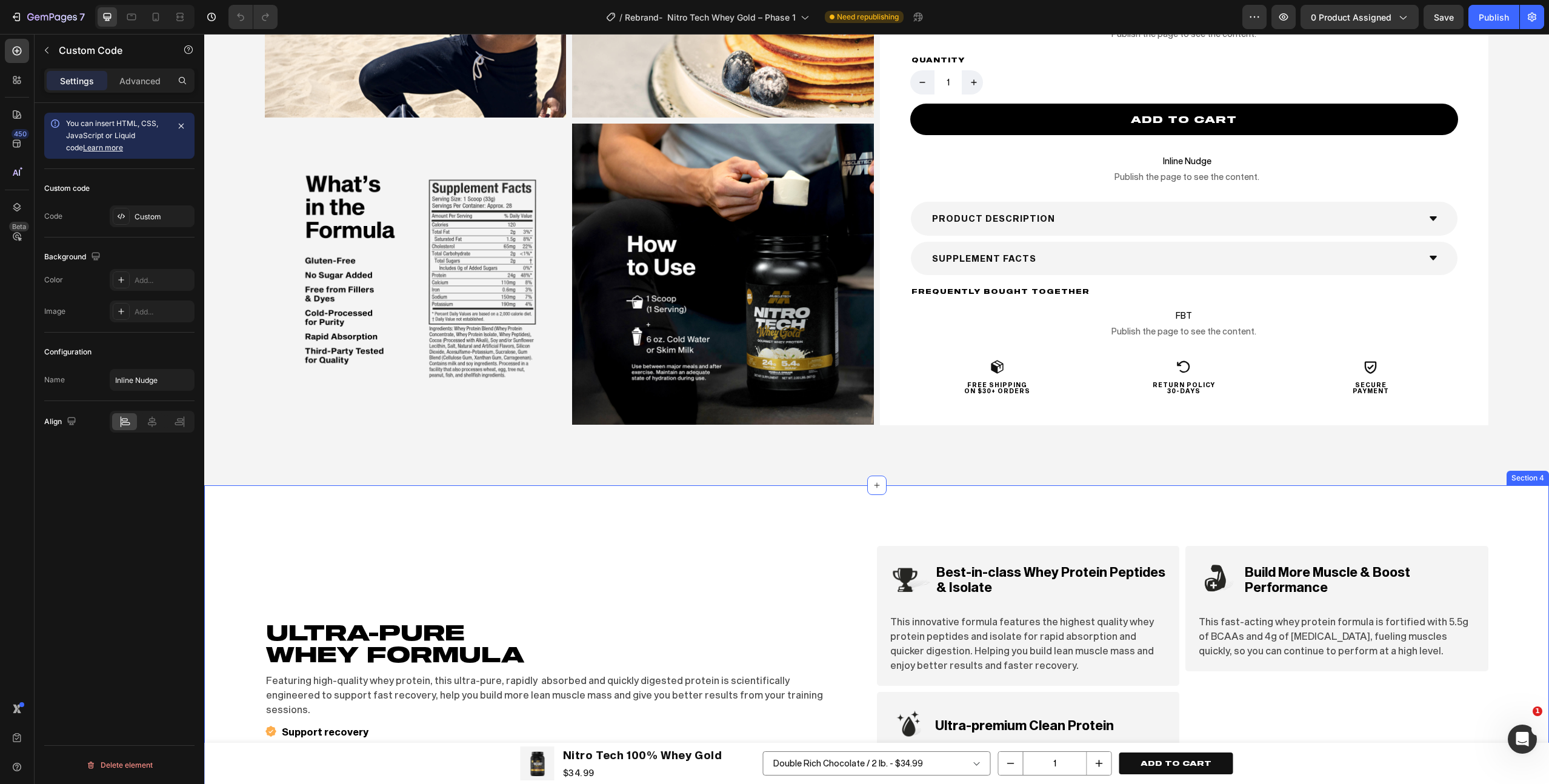
scroll to position [3590, 0]
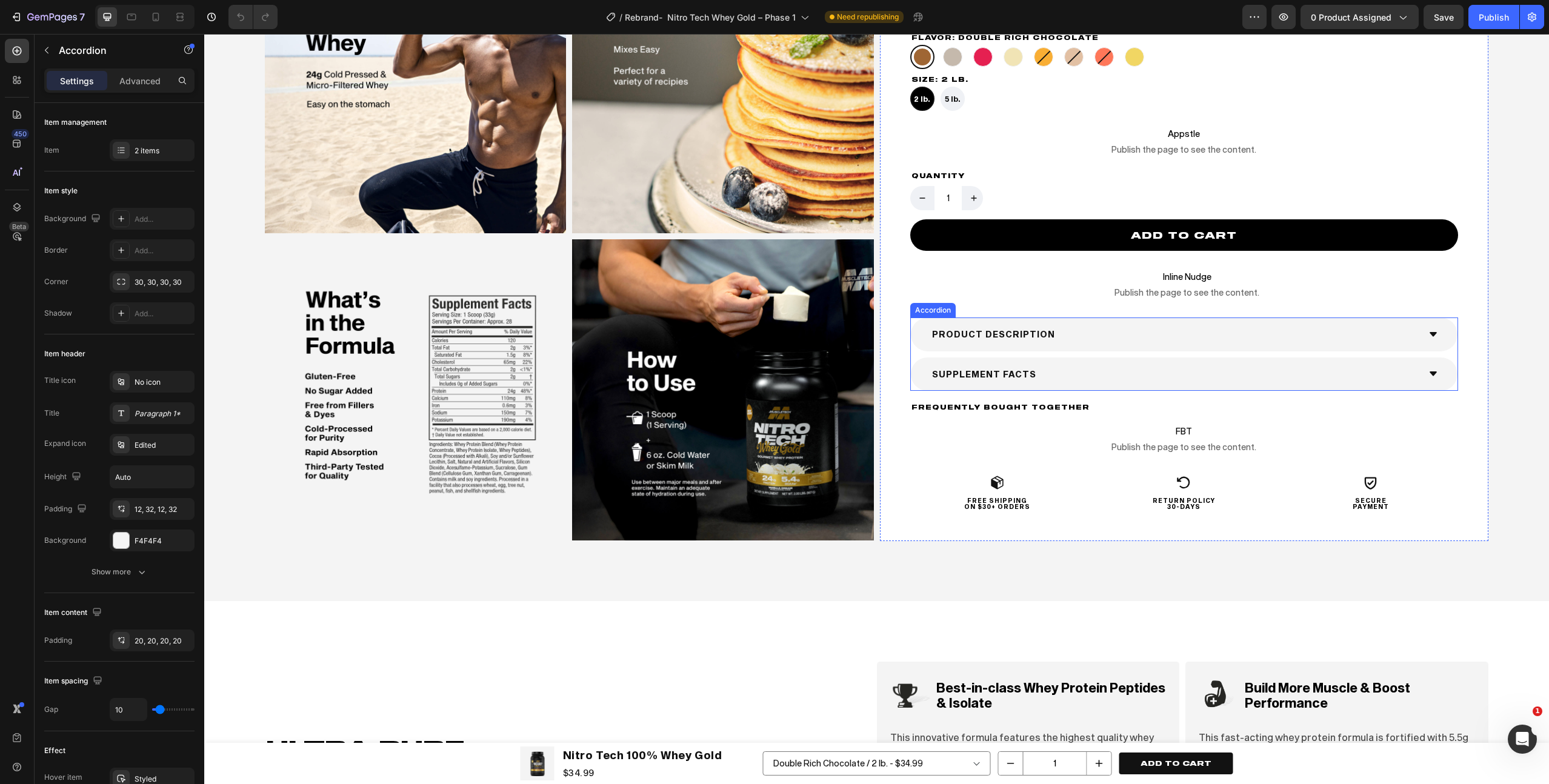
click at [1098, 375] on div "SUPPLEMENT FACTS" at bounding box center [1174, 374] width 489 height 19
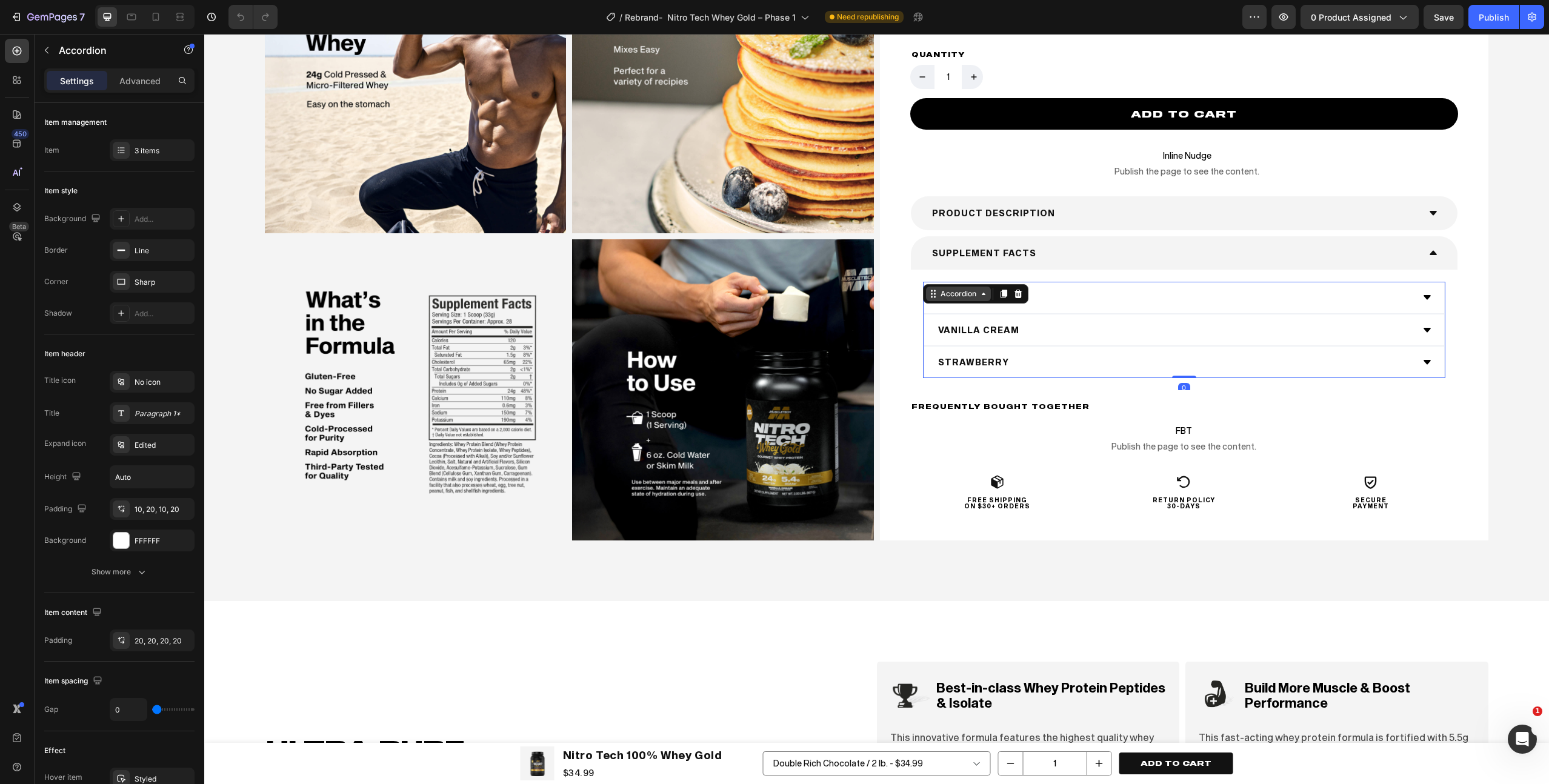
click at [944, 290] on div "Accordion" at bounding box center [958, 294] width 41 height 11
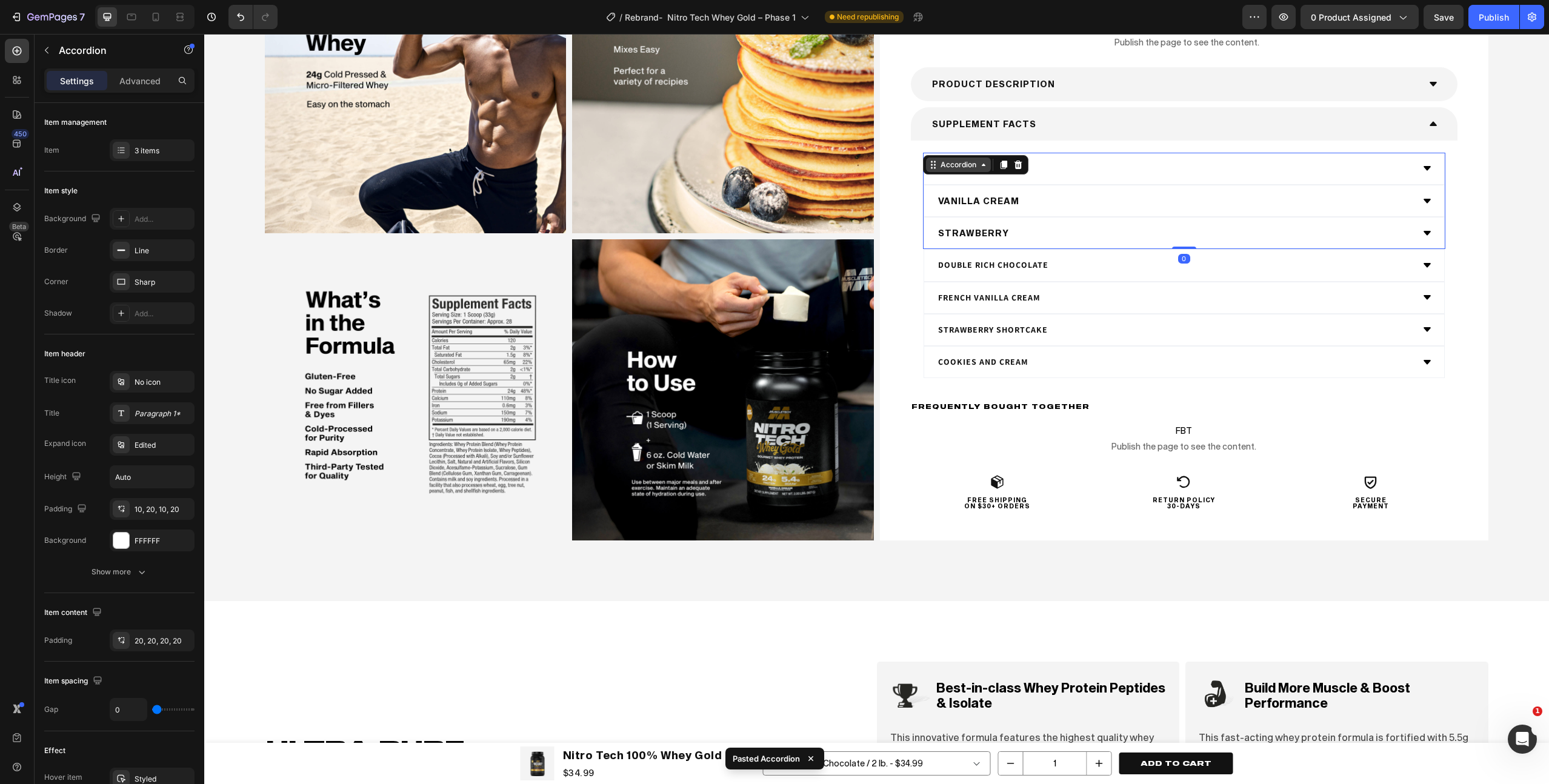
click at [954, 160] on div "Accordion" at bounding box center [958, 165] width 41 height 11
click at [1022, 163] on icon at bounding box center [1018, 165] width 10 height 10
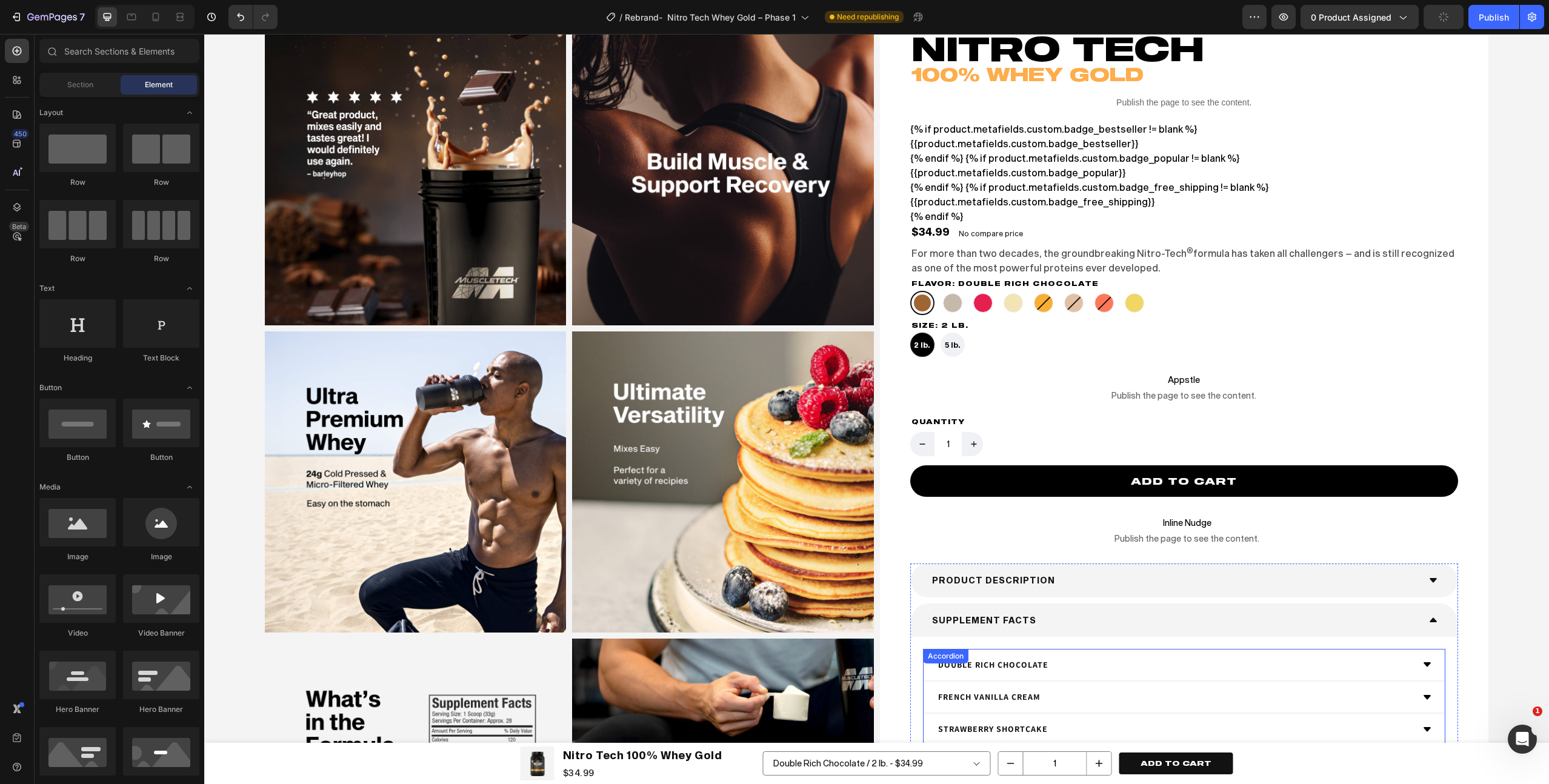
scroll to position [3191, 0]
click at [1085, 596] on div "Product Description" at bounding box center [1184, 579] width 547 height 34
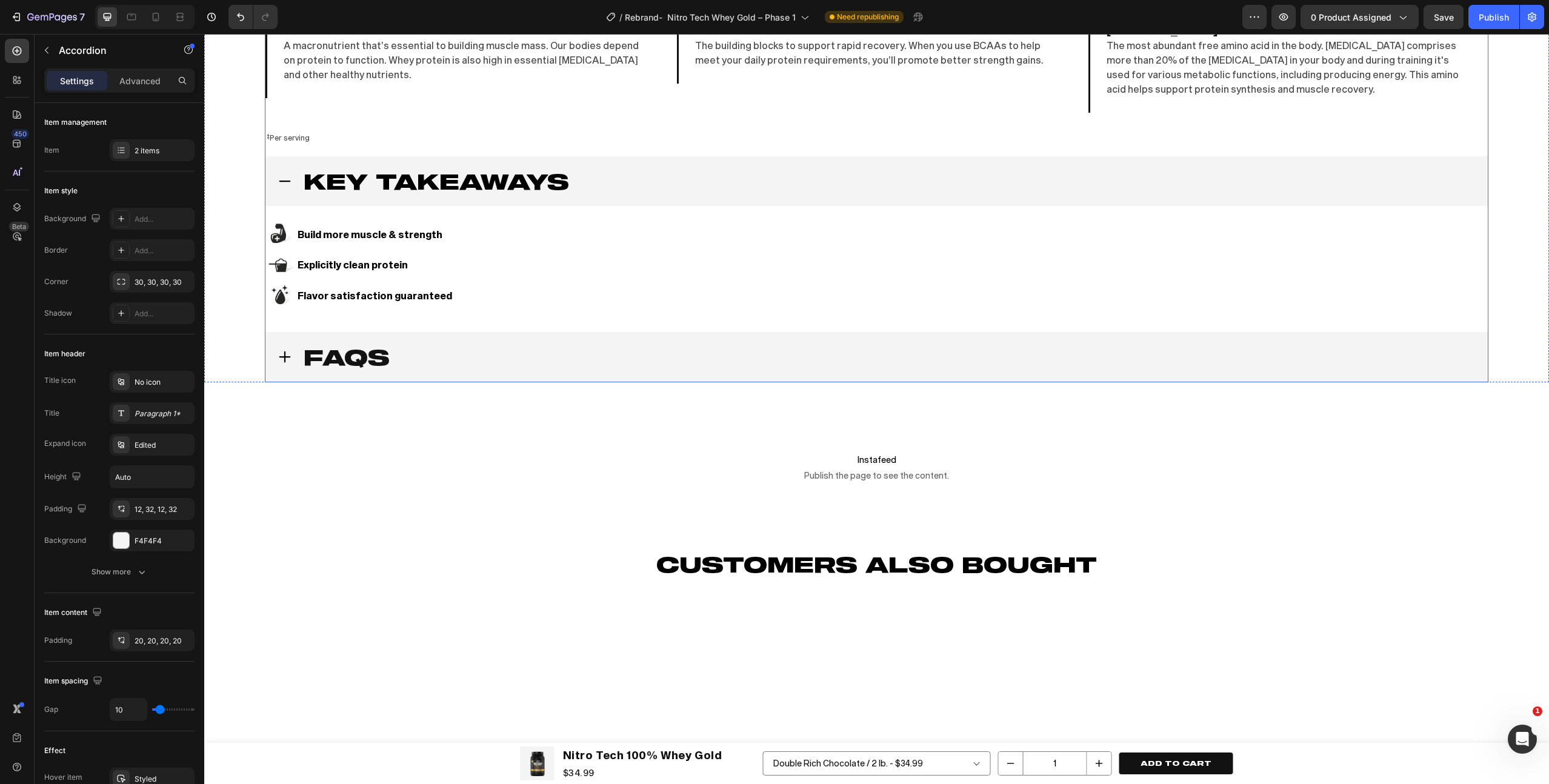
scroll to position [4758, 0]
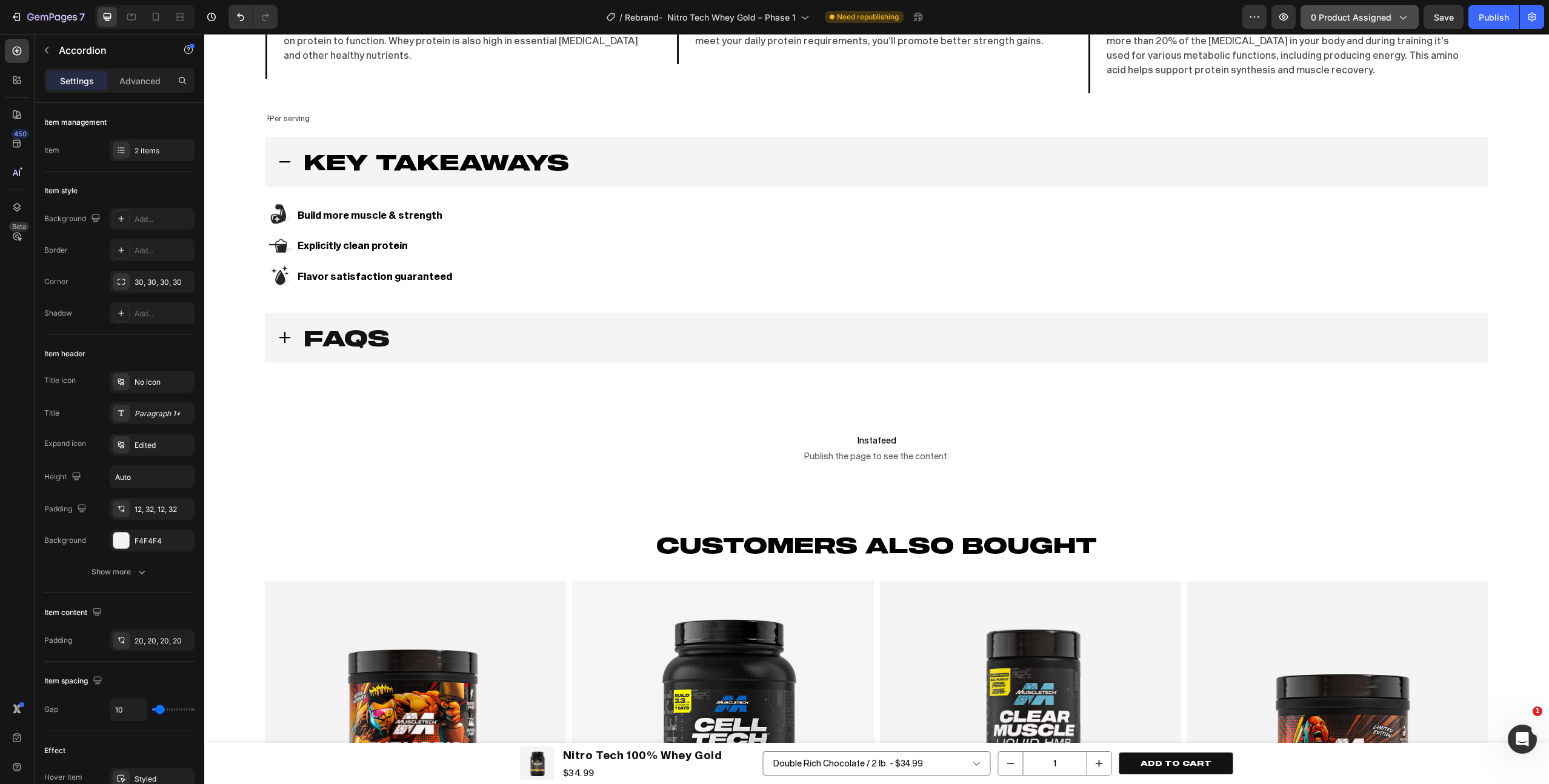
click at [1348, 18] on span "0 product assigned" at bounding box center [1351, 17] width 81 height 13
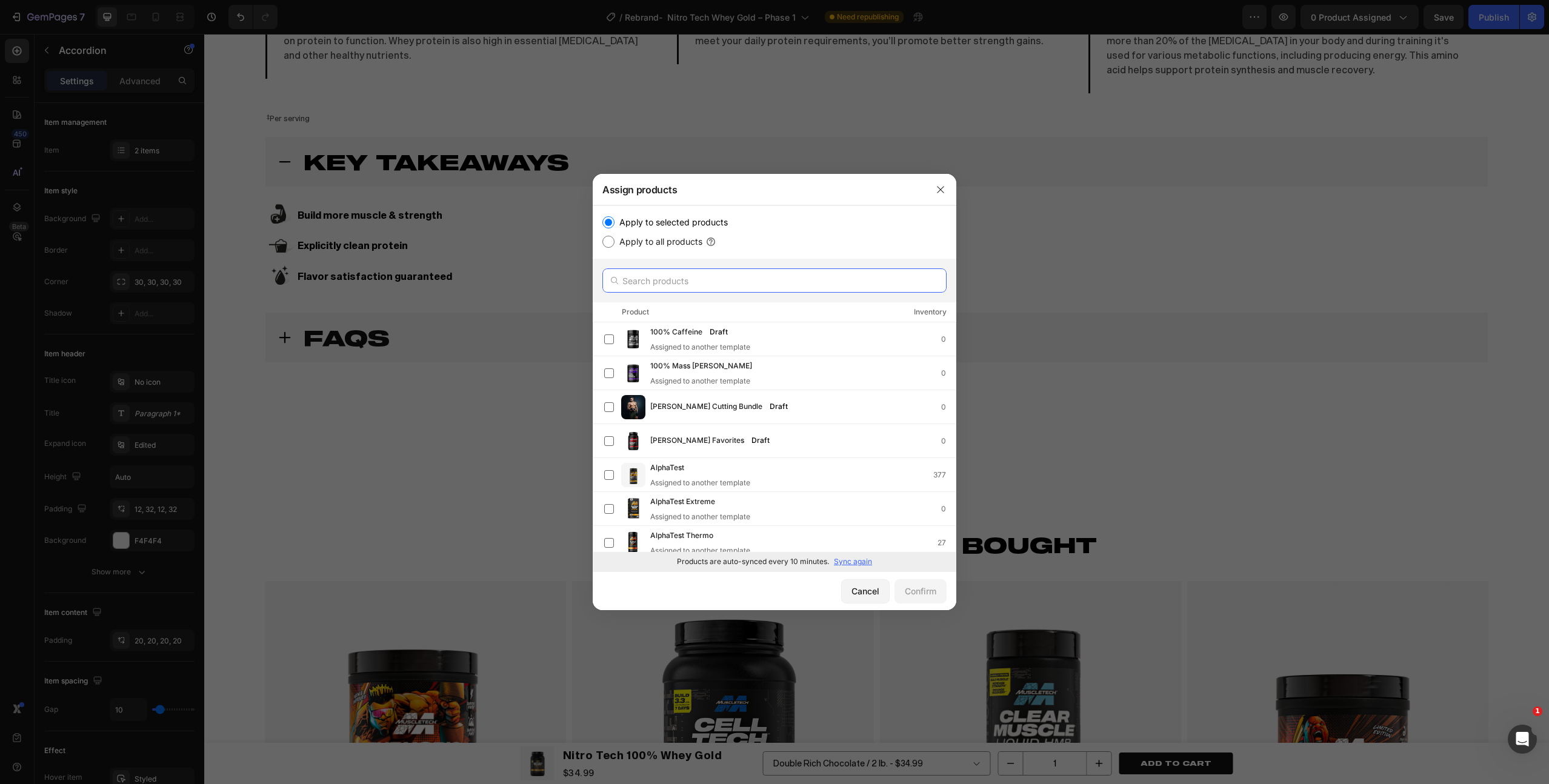
click at [723, 271] on input "text" at bounding box center [774, 281] width 344 height 24
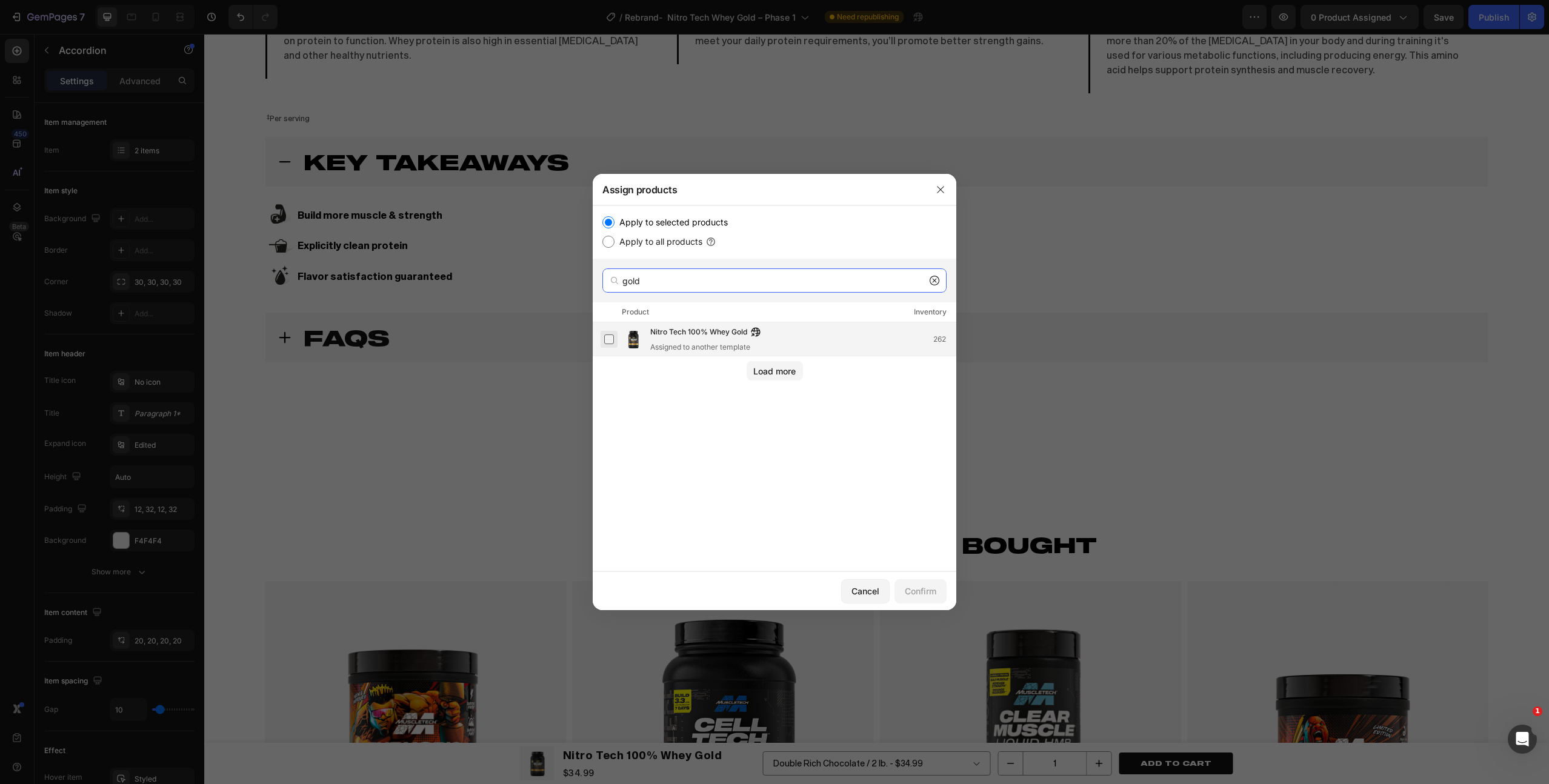
type input "gold"
click at [613, 339] on label at bounding box center [609, 339] width 10 height 10
click at [920, 591] on div "Confirm" at bounding box center [920, 591] width 32 height 13
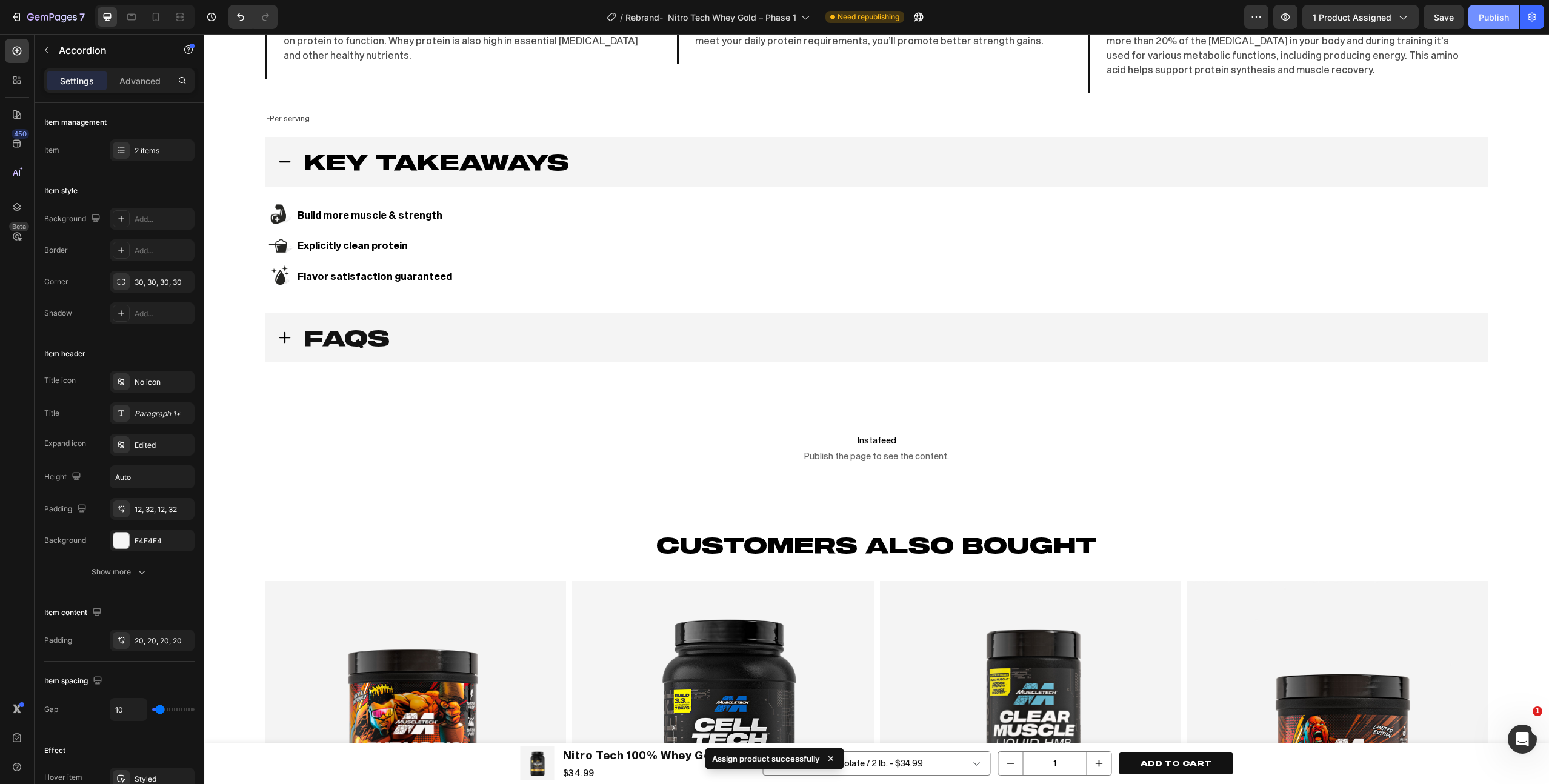
click at [1482, 21] on div "Publish" at bounding box center [1494, 17] width 30 height 13
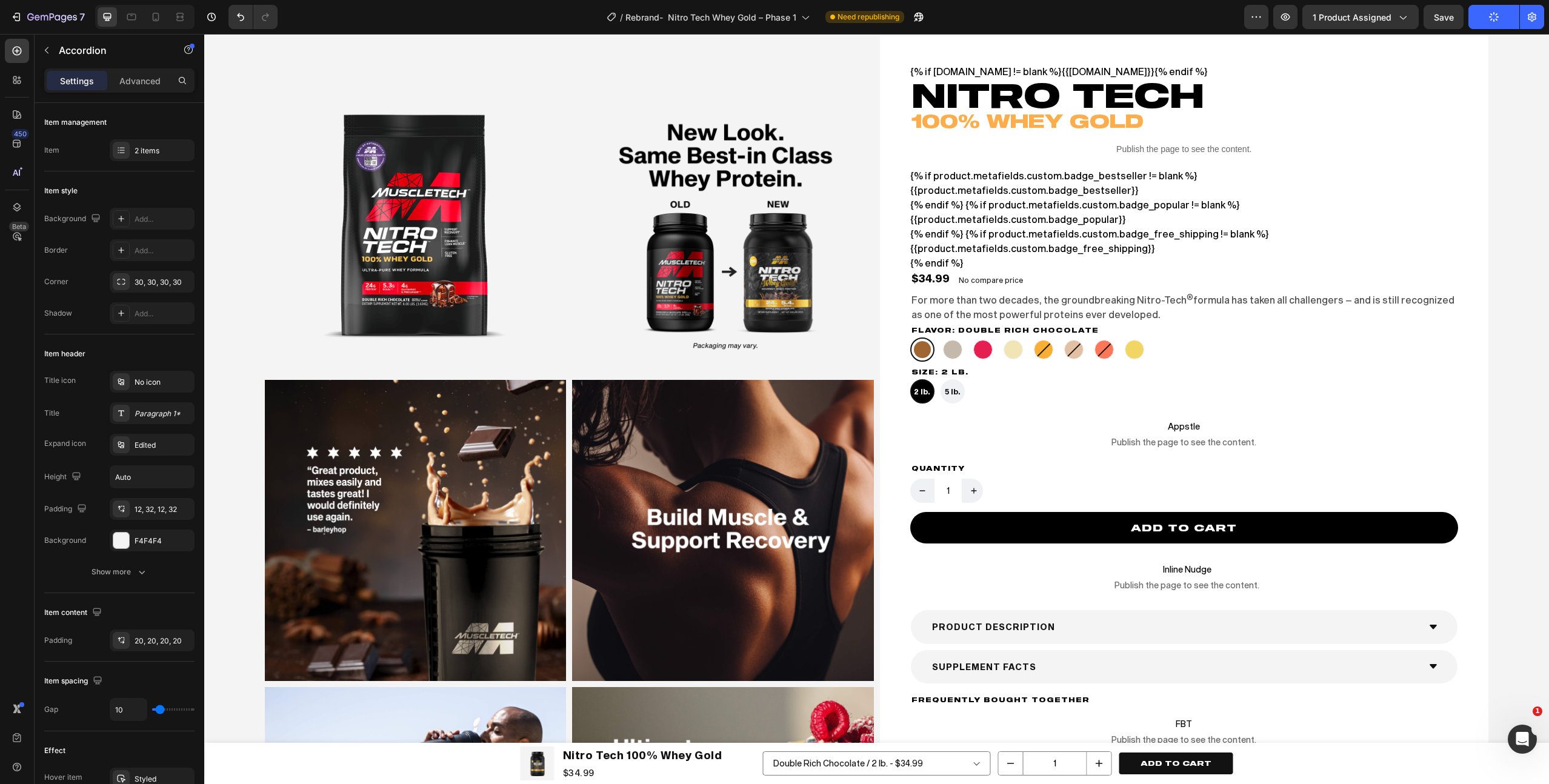
scroll to position [2414, 0]
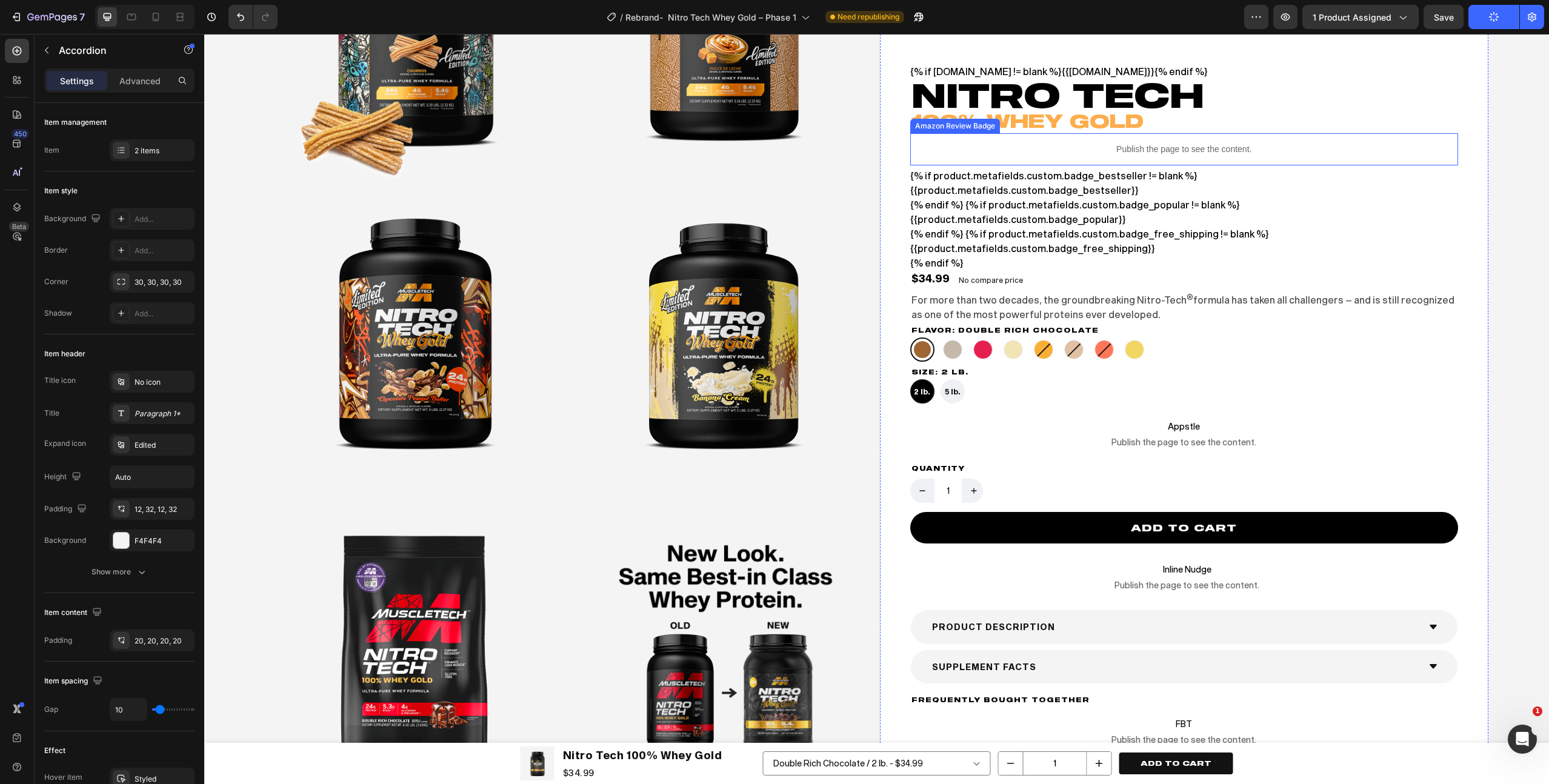
click at [1063, 148] on p "Publish the page to see the content." at bounding box center [1184, 150] width 549 height 13
